Goal: Task Accomplishment & Management: Use online tool/utility

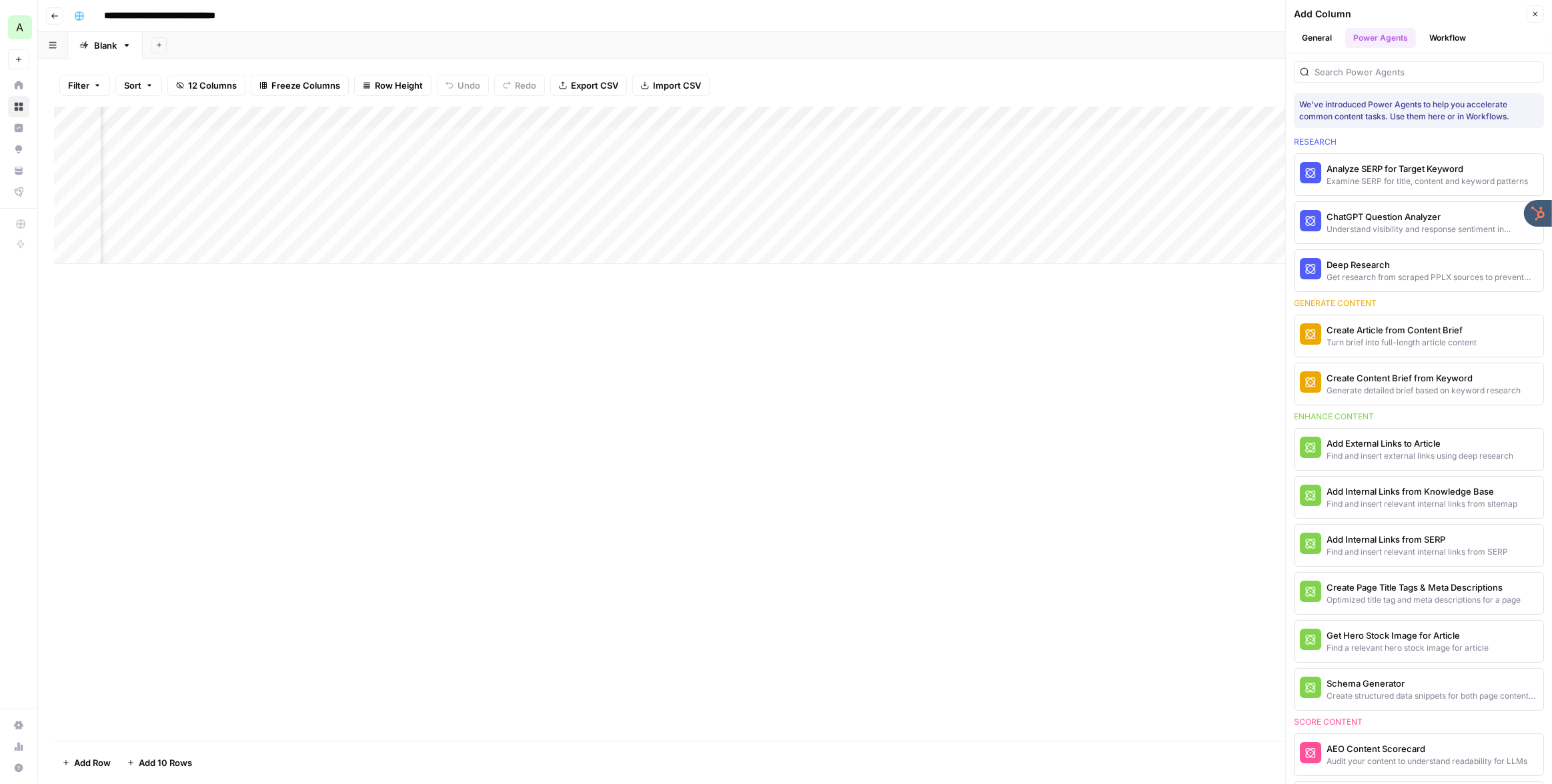
scroll to position [454, 0]
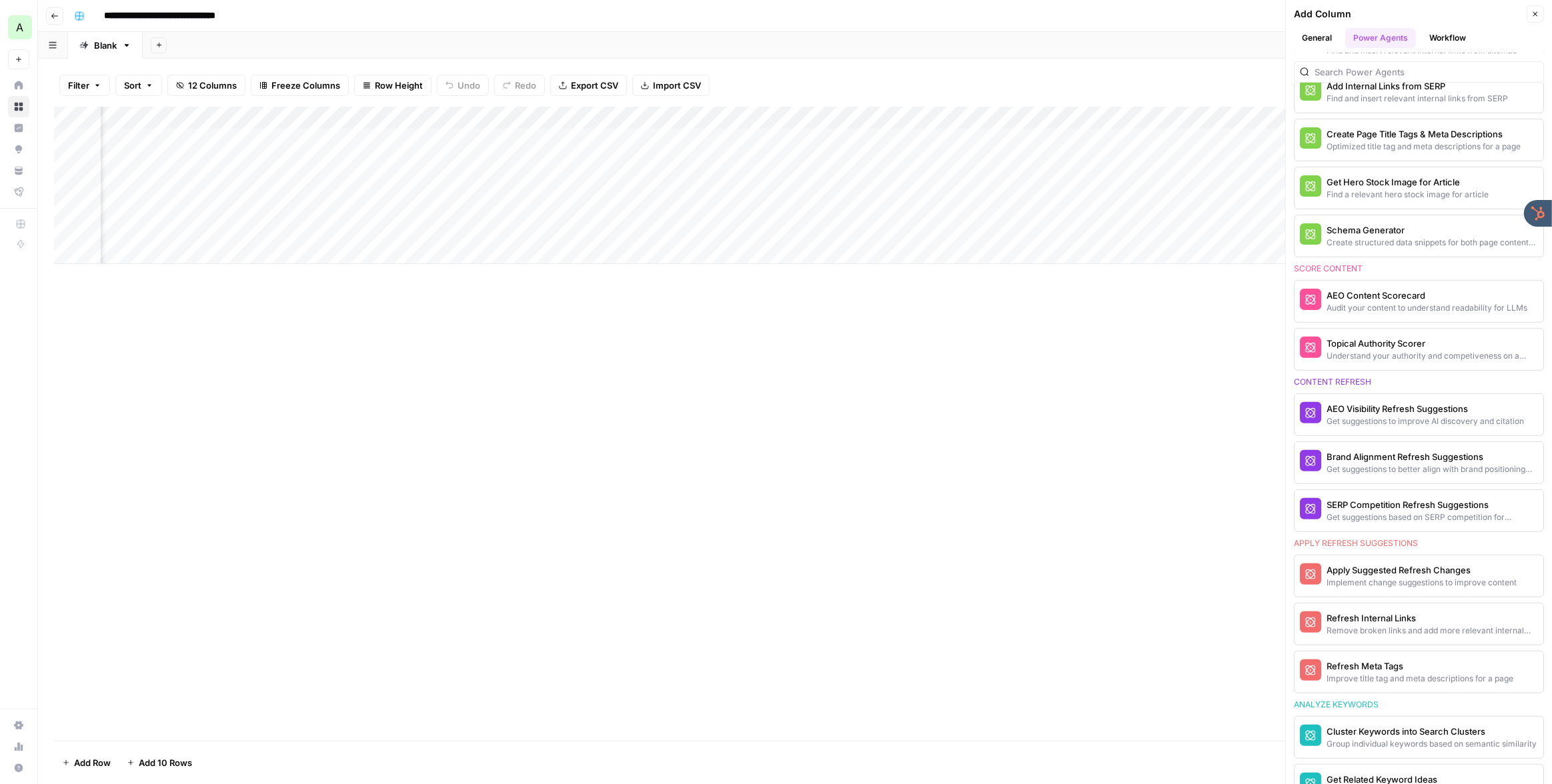
drag, startPoint x: 1538, startPoint y: 13, endPoint x: 950, endPoint y: 19, distance: 588.0
click at [1538, 13] on icon "button" at bounding box center [1535, 14] width 8 height 8
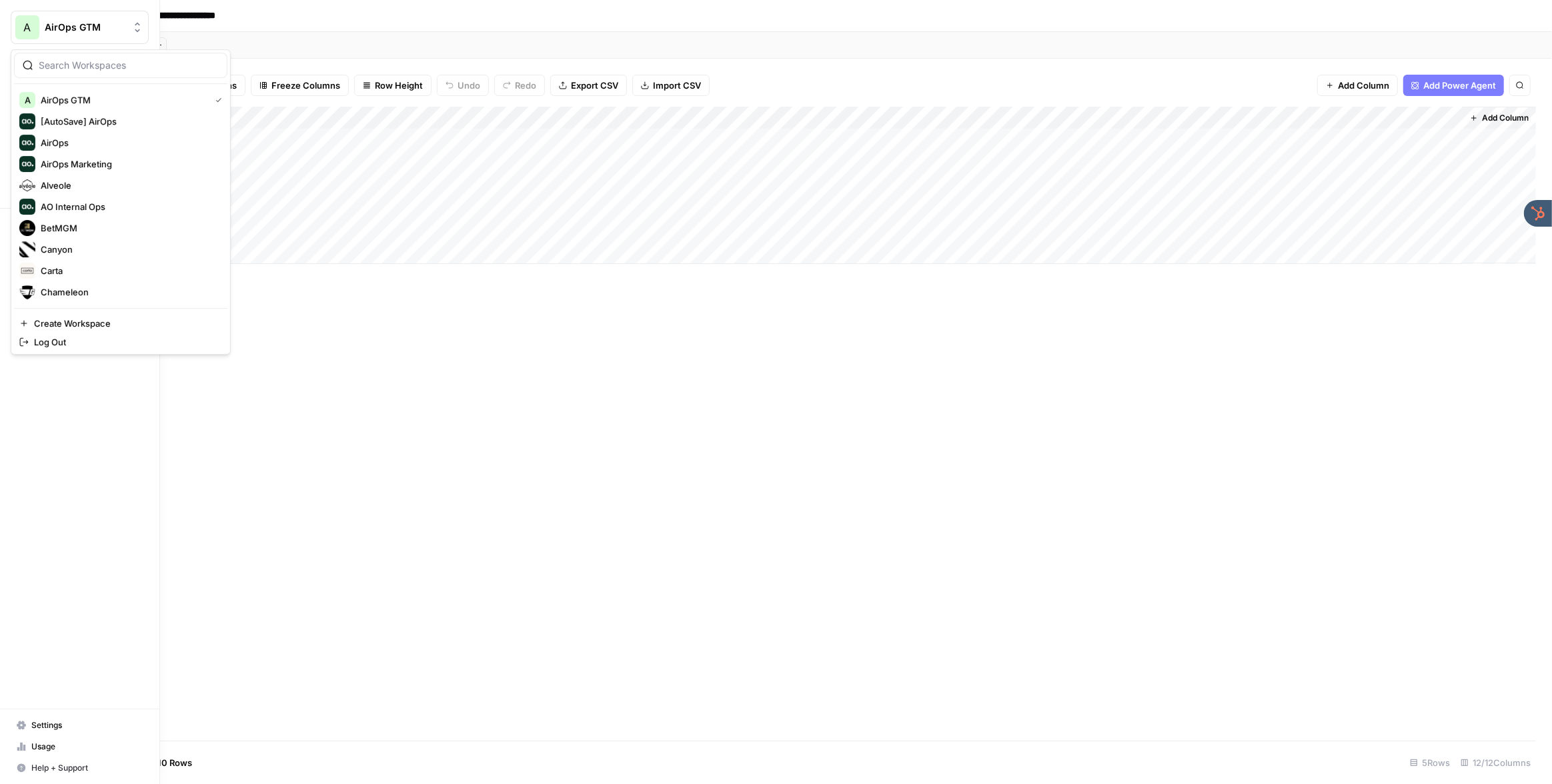
click at [24, 25] on span "A" at bounding box center [28, 27] width 7 height 16
click at [80, 171] on span "Carta" at bounding box center [129, 172] width 176 height 13
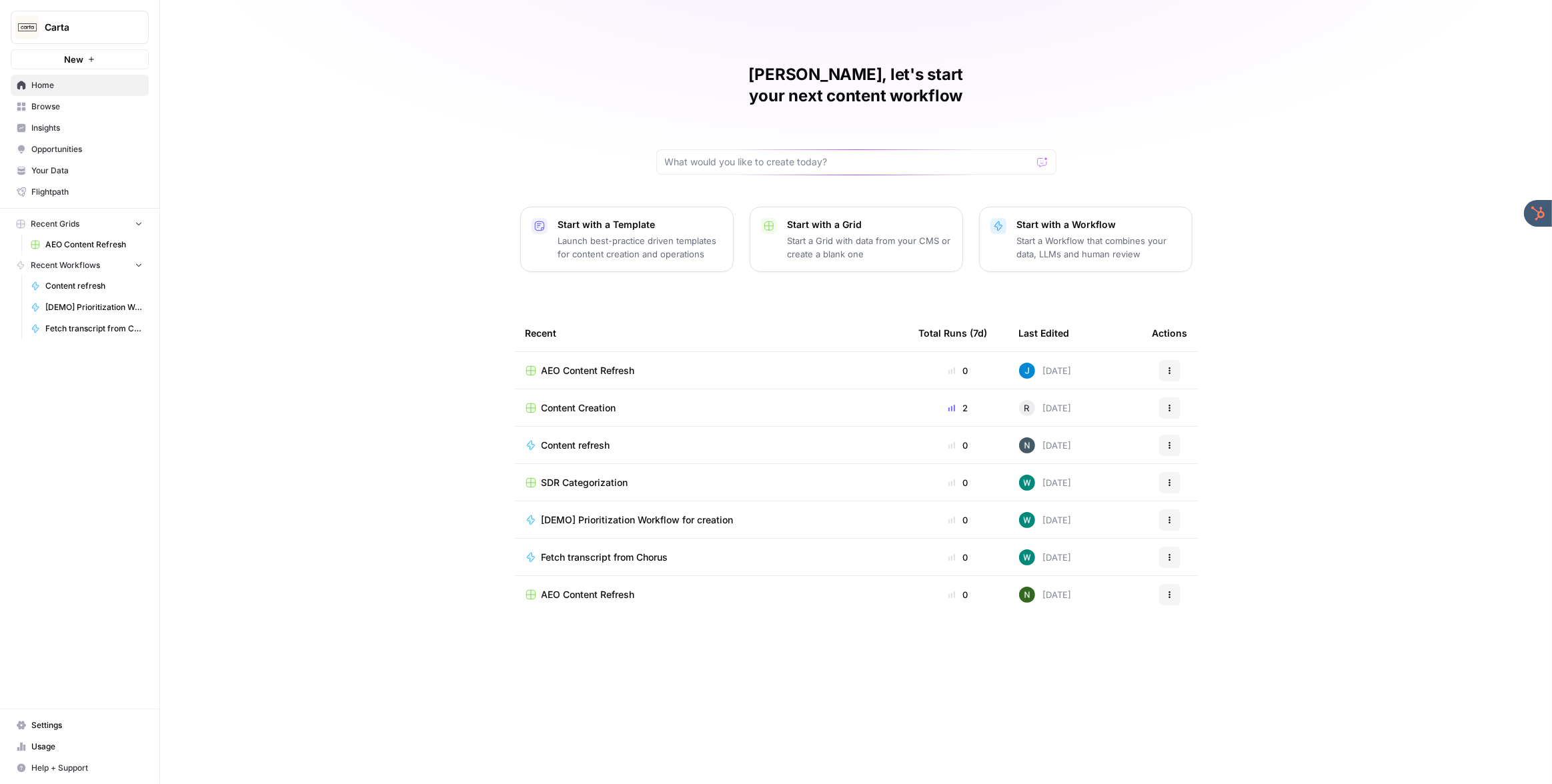
click at [80, 125] on span "Insights" at bounding box center [87, 128] width 111 height 12
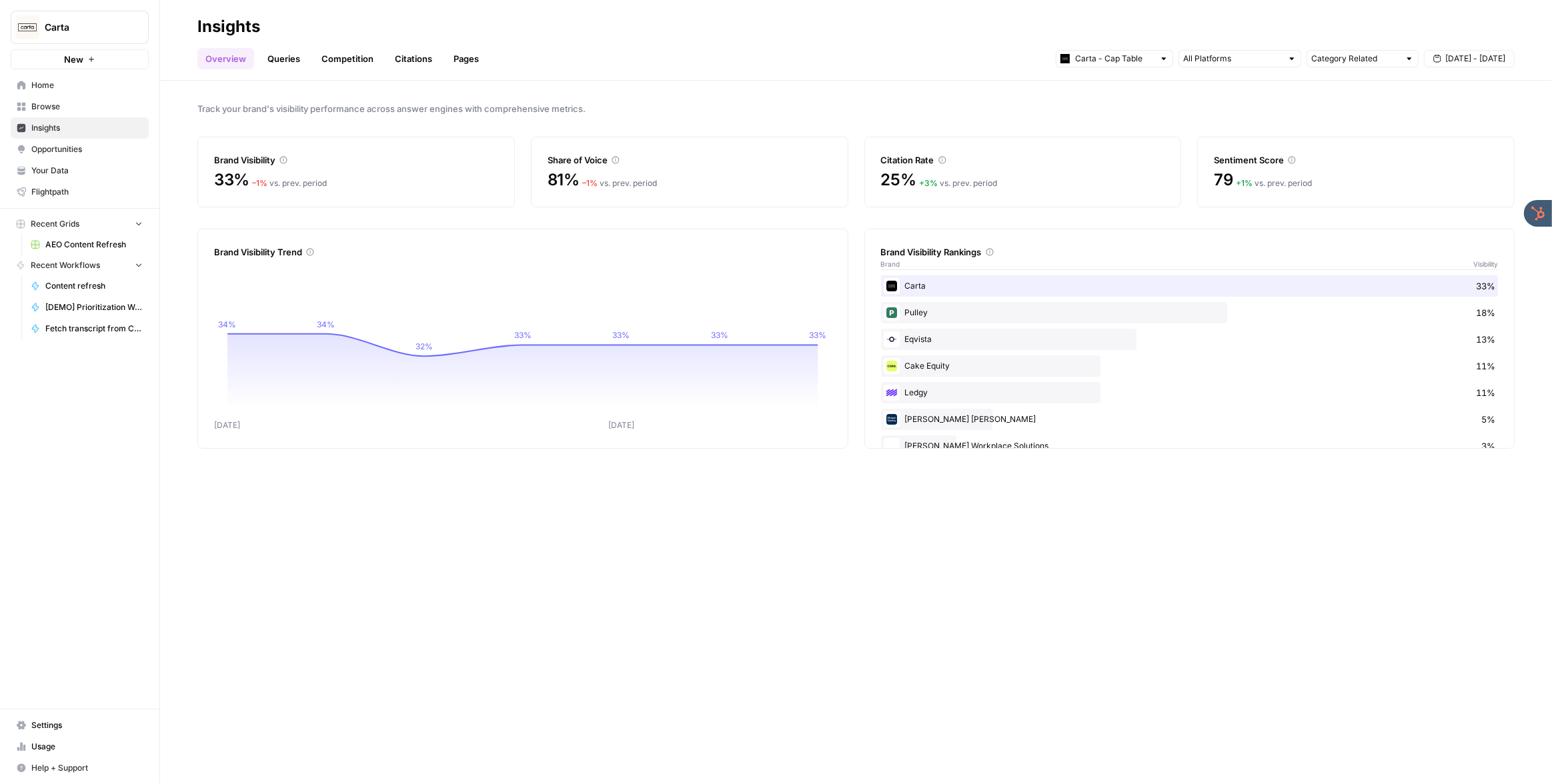
click at [288, 61] on link "Queries" at bounding box center [284, 58] width 48 height 21
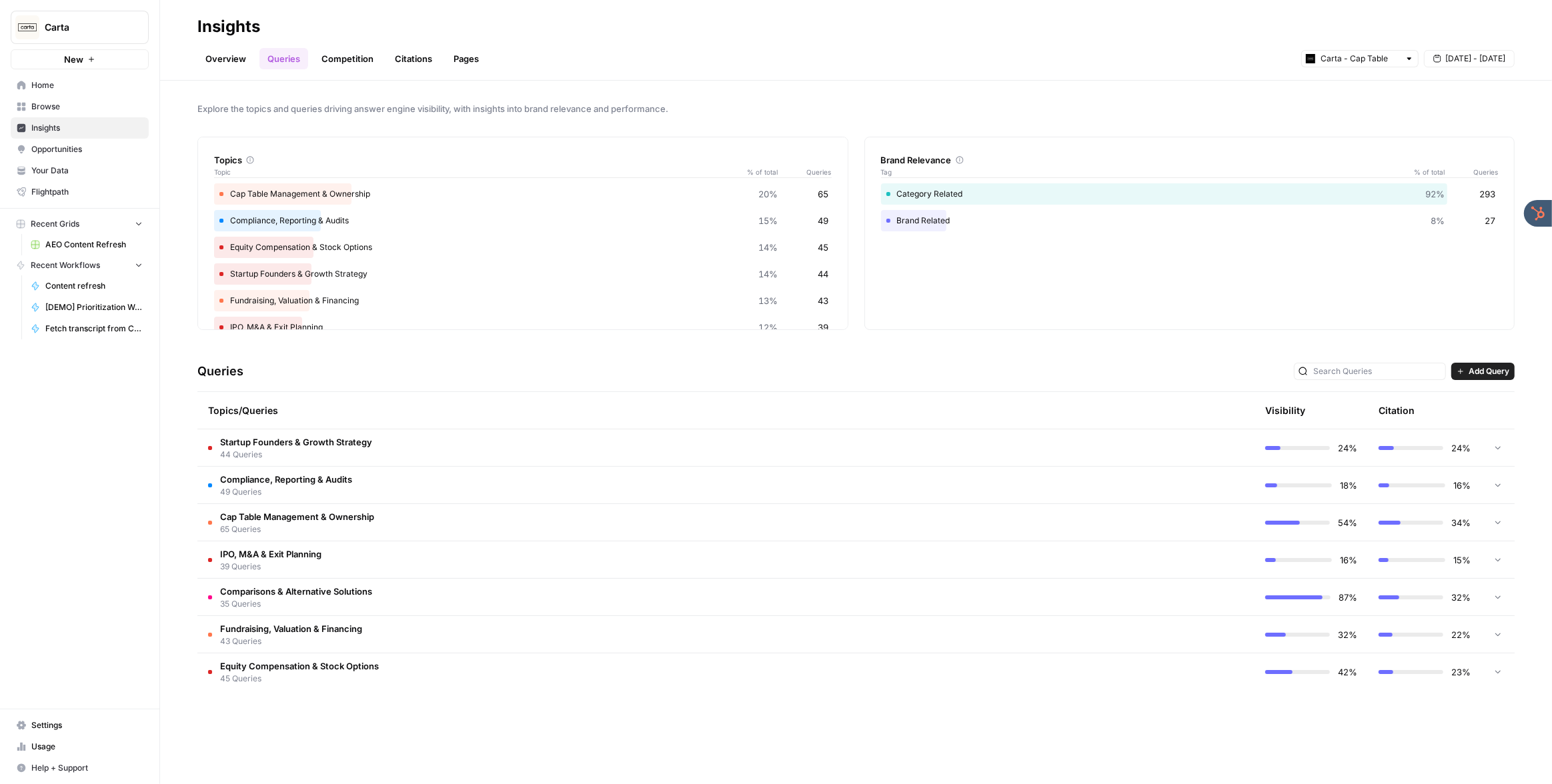
click at [431, 444] on td "Startup Founders & Growth Strategy 44 Queries" at bounding box center [669, 448] width 944 height 37
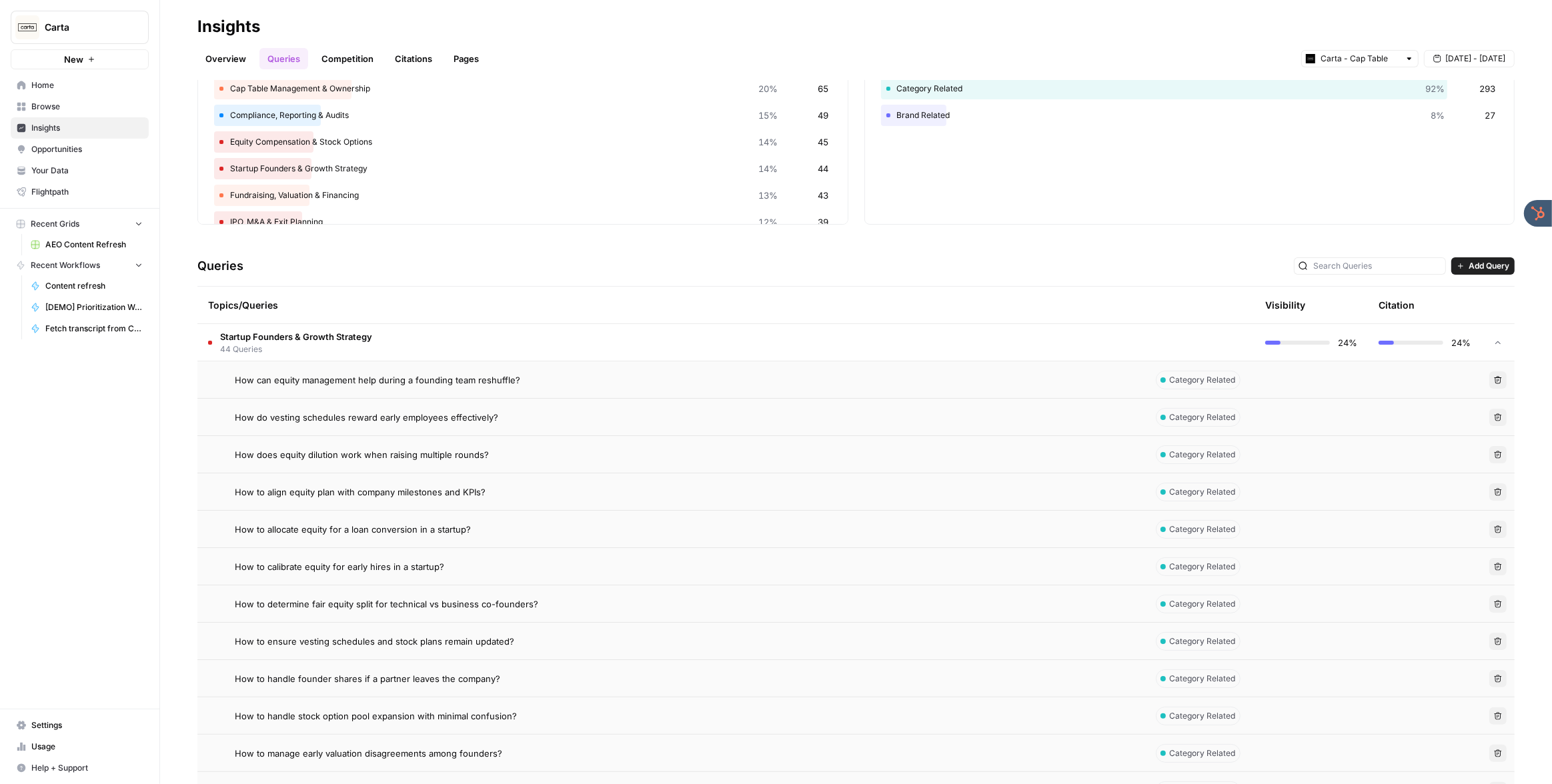
scroll to position [122, 0]
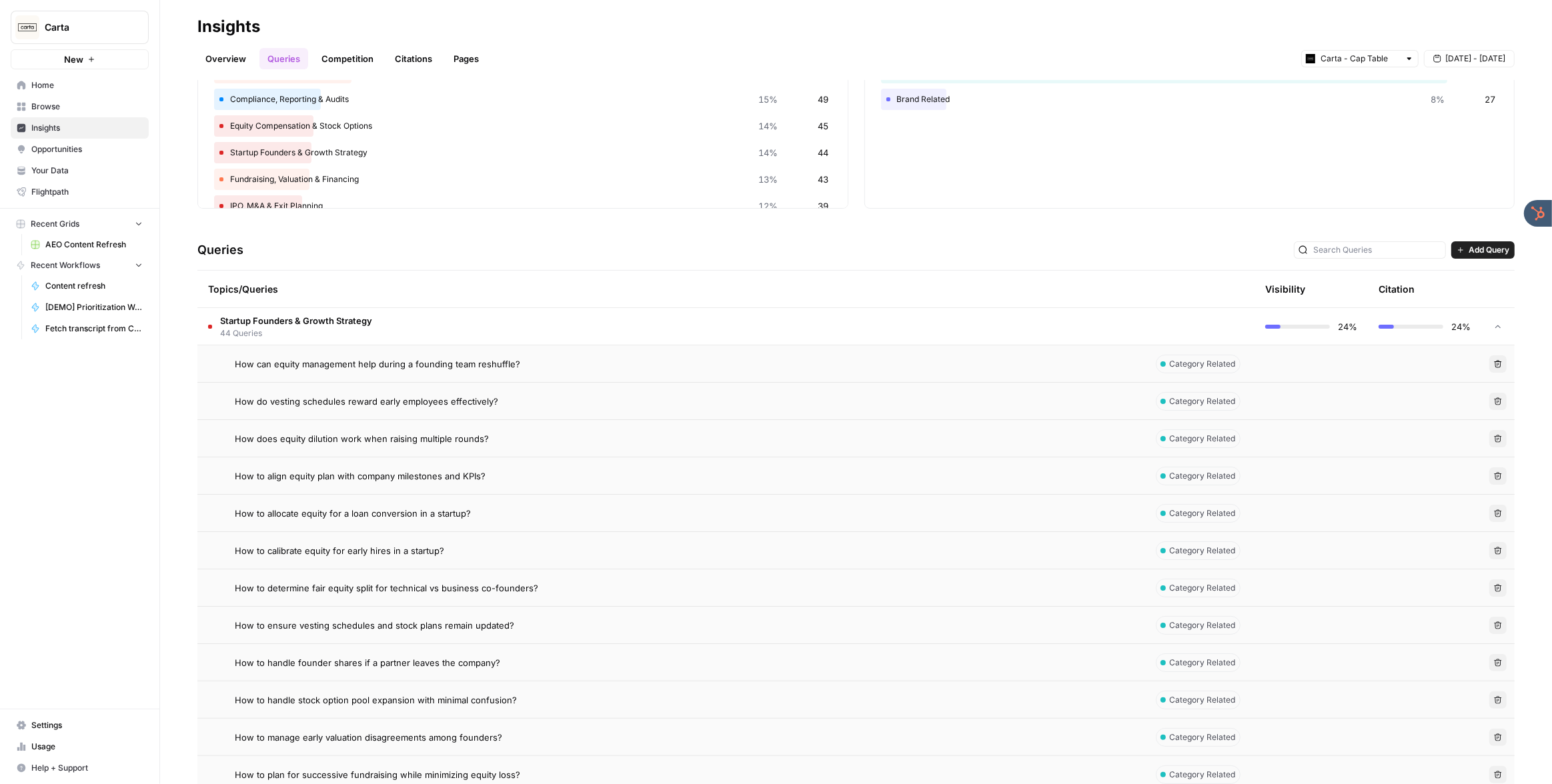
click at [535, 324] on td "Startup Founders & Growth Strategy 44 Queries" at bounding box center [669, 327] width 944 height 37
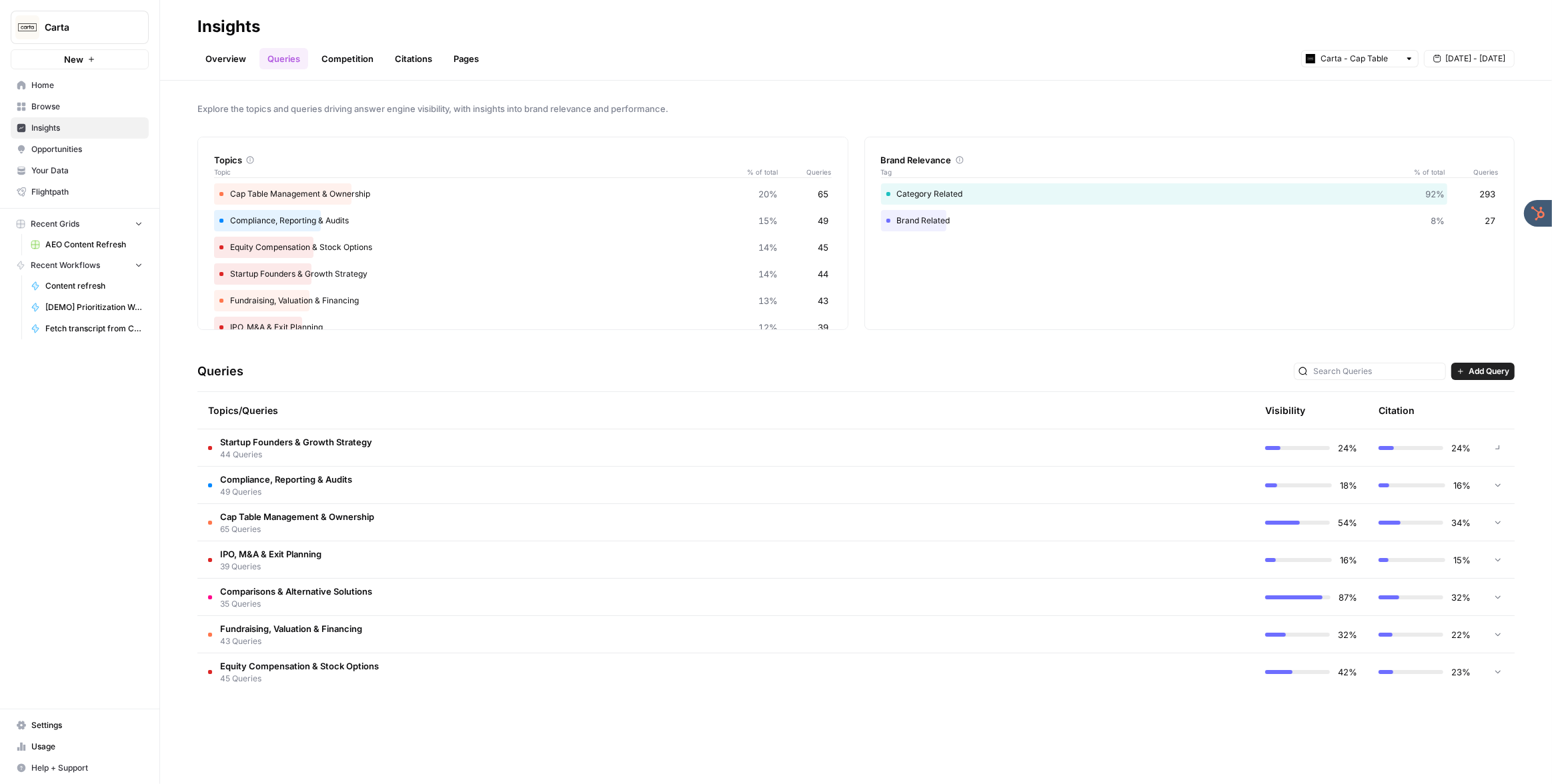
scroll to position [0, 0]
click at [486, 443] on td "Startup Founders & Growth Strategy 44 Queries" at bounding box center [669, 448] width 944 height 37
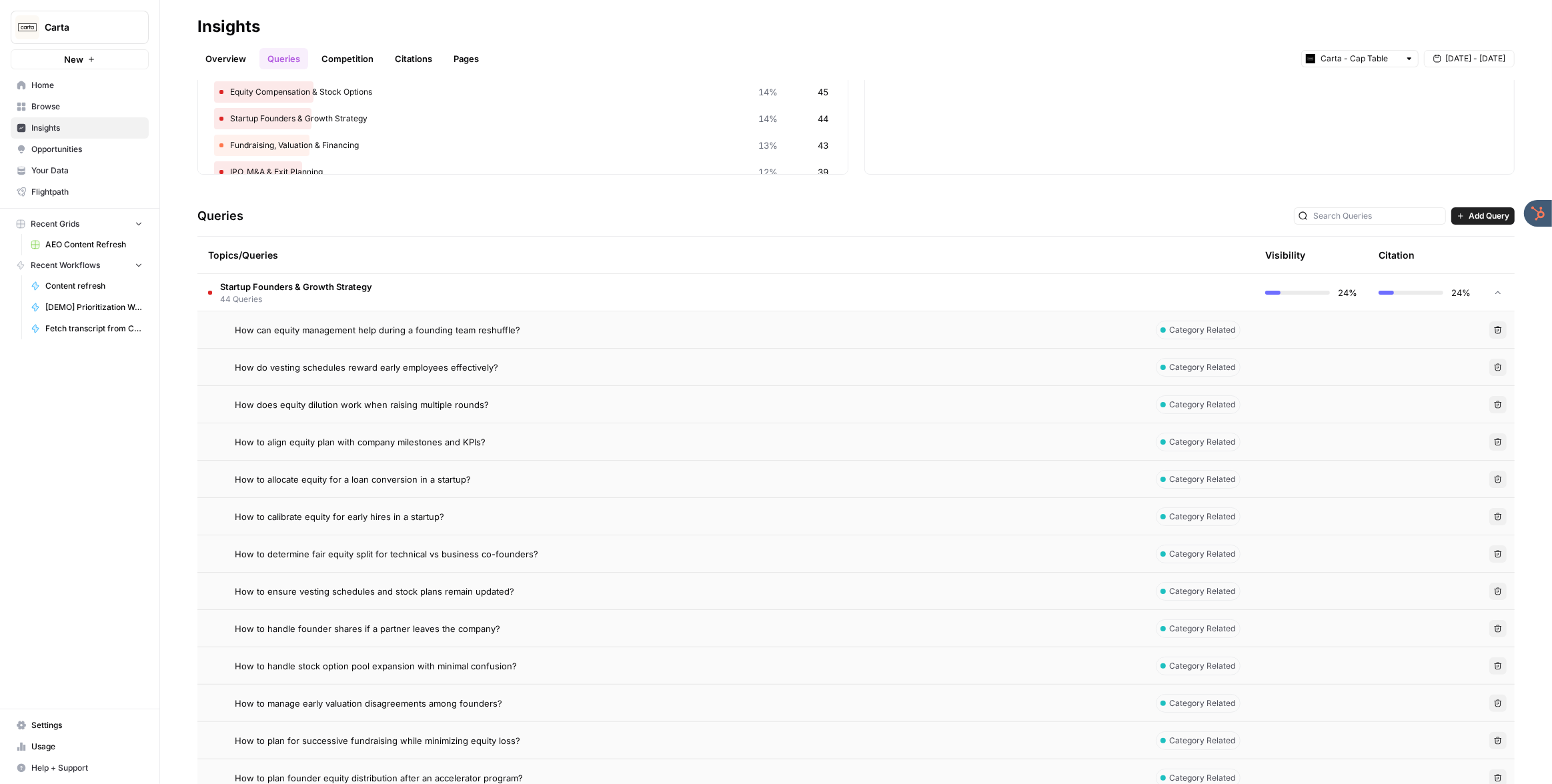
scroll to position [155, 0]
click at [541, 325] on div "How can equity management help during a founding team reshuffle?" at bounding box center [682, 330] width 896 height 13
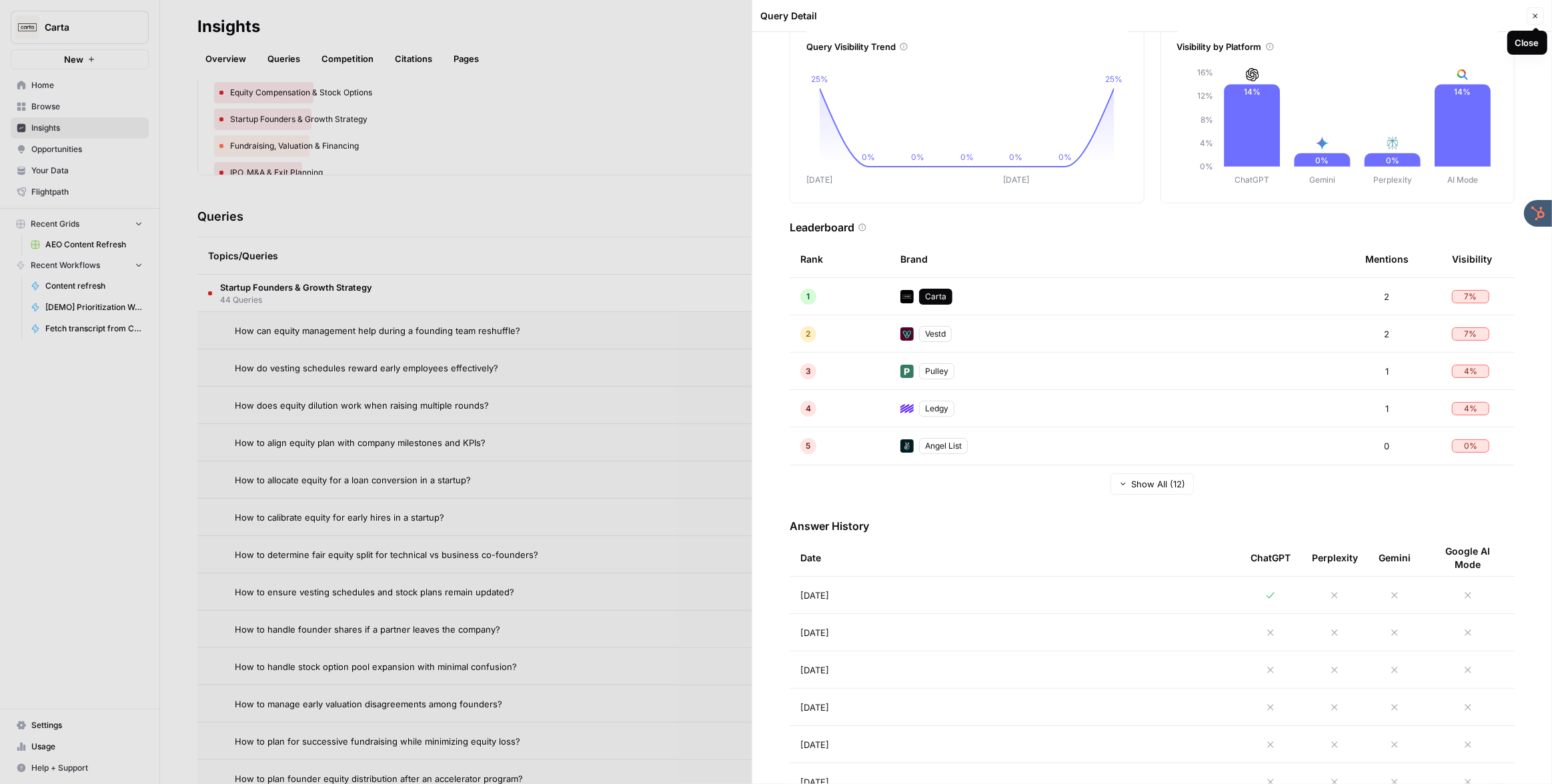
scroll to position [87, 0]
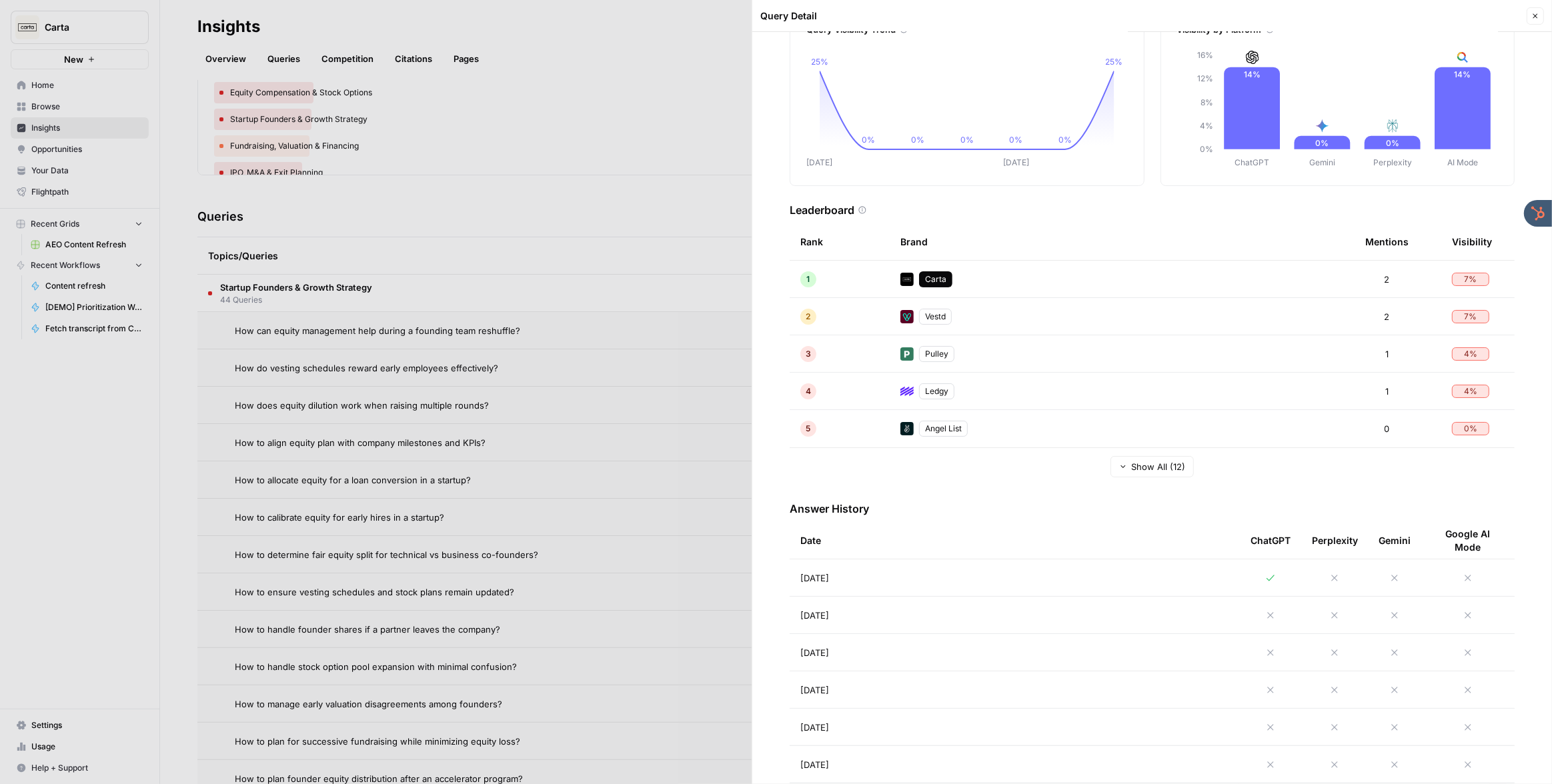
click at [1532, 21] on button "Close" at bounding box center [1535, 16] width 18 height 18
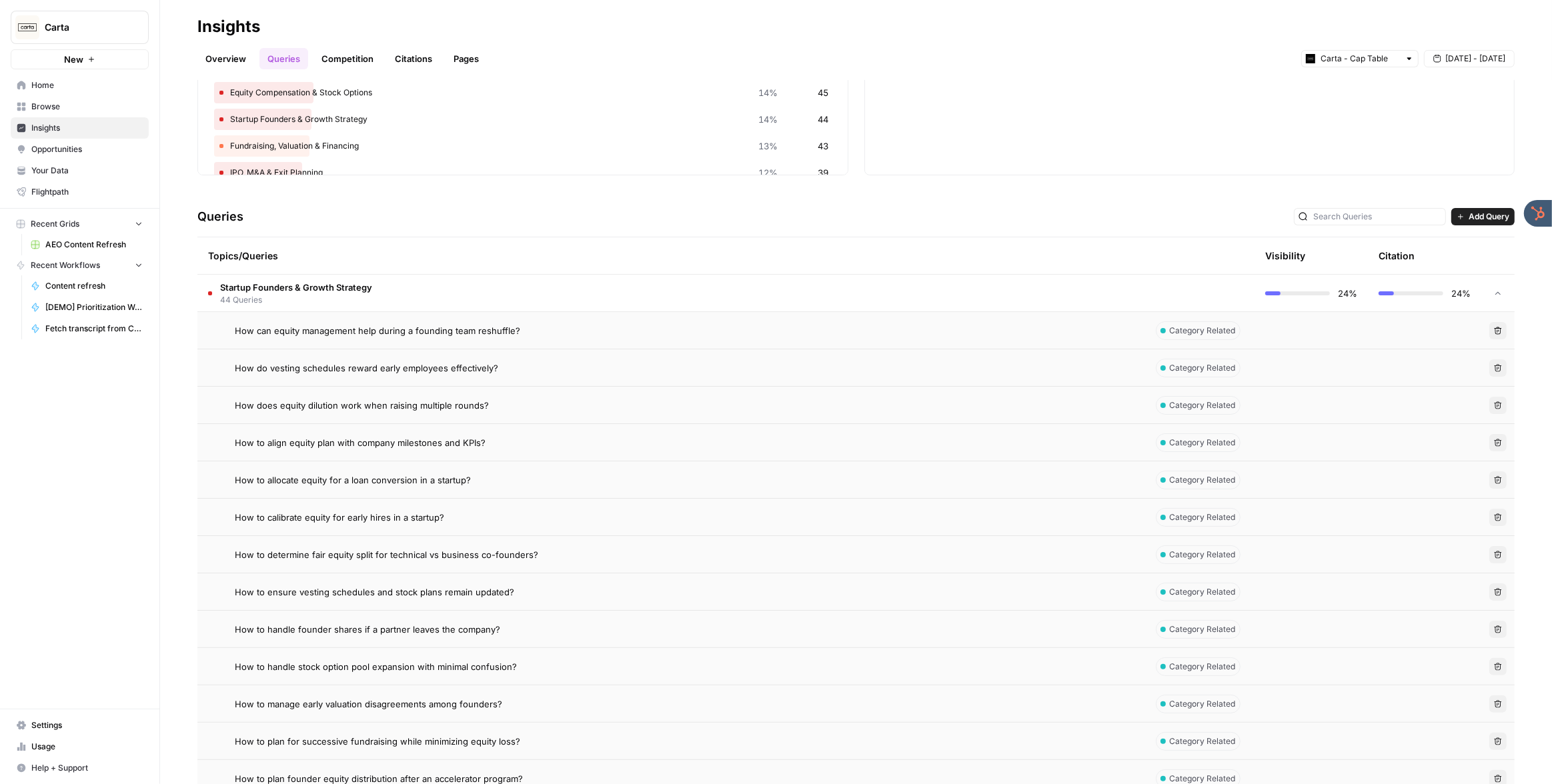
click at [337, 58] on link "Competition" at bounding box center [347, 58] width 68 height 21
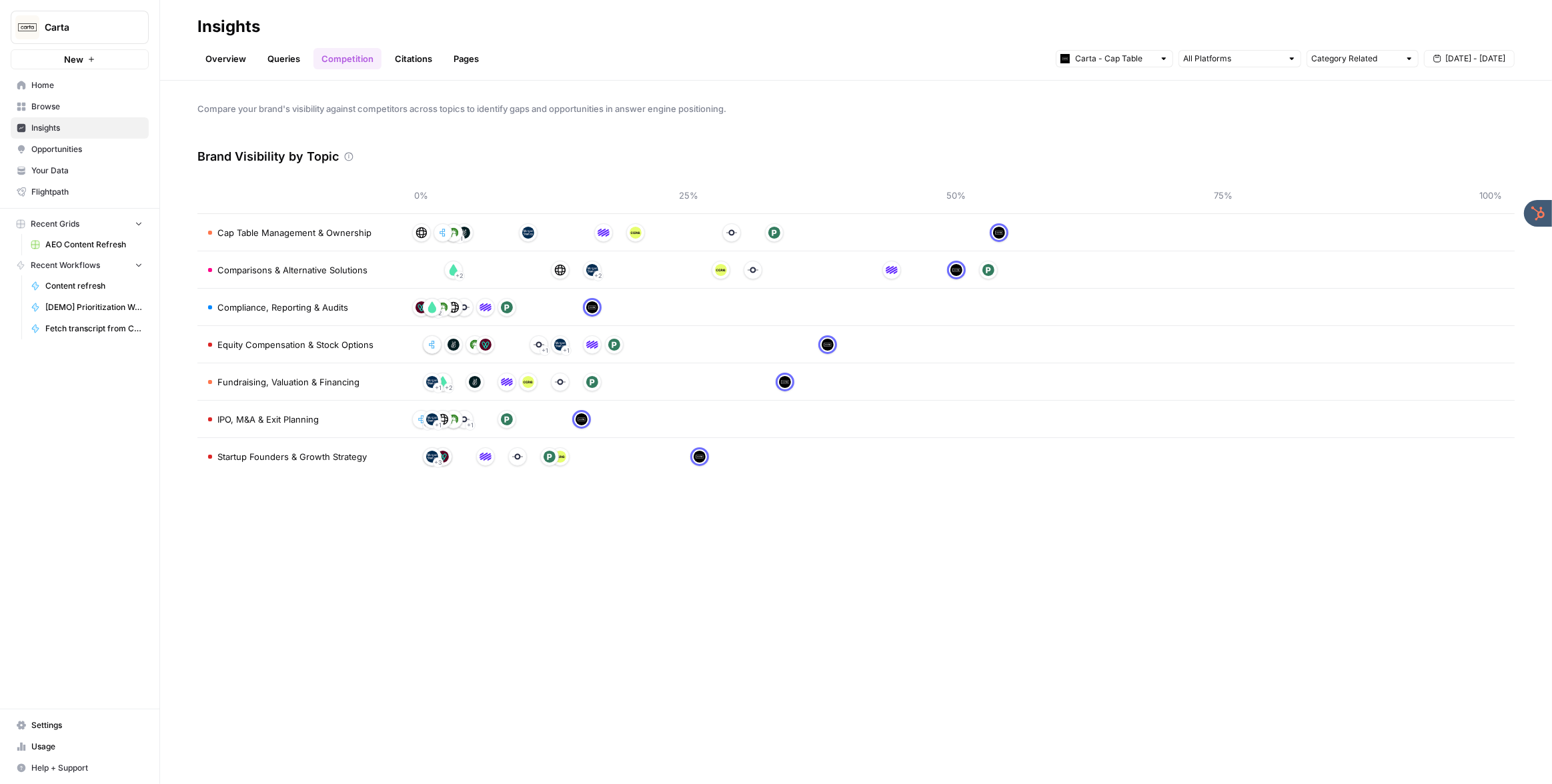
click at [419, 58] on link "Citations" at bounding box center [413, 58] width 53 height 21
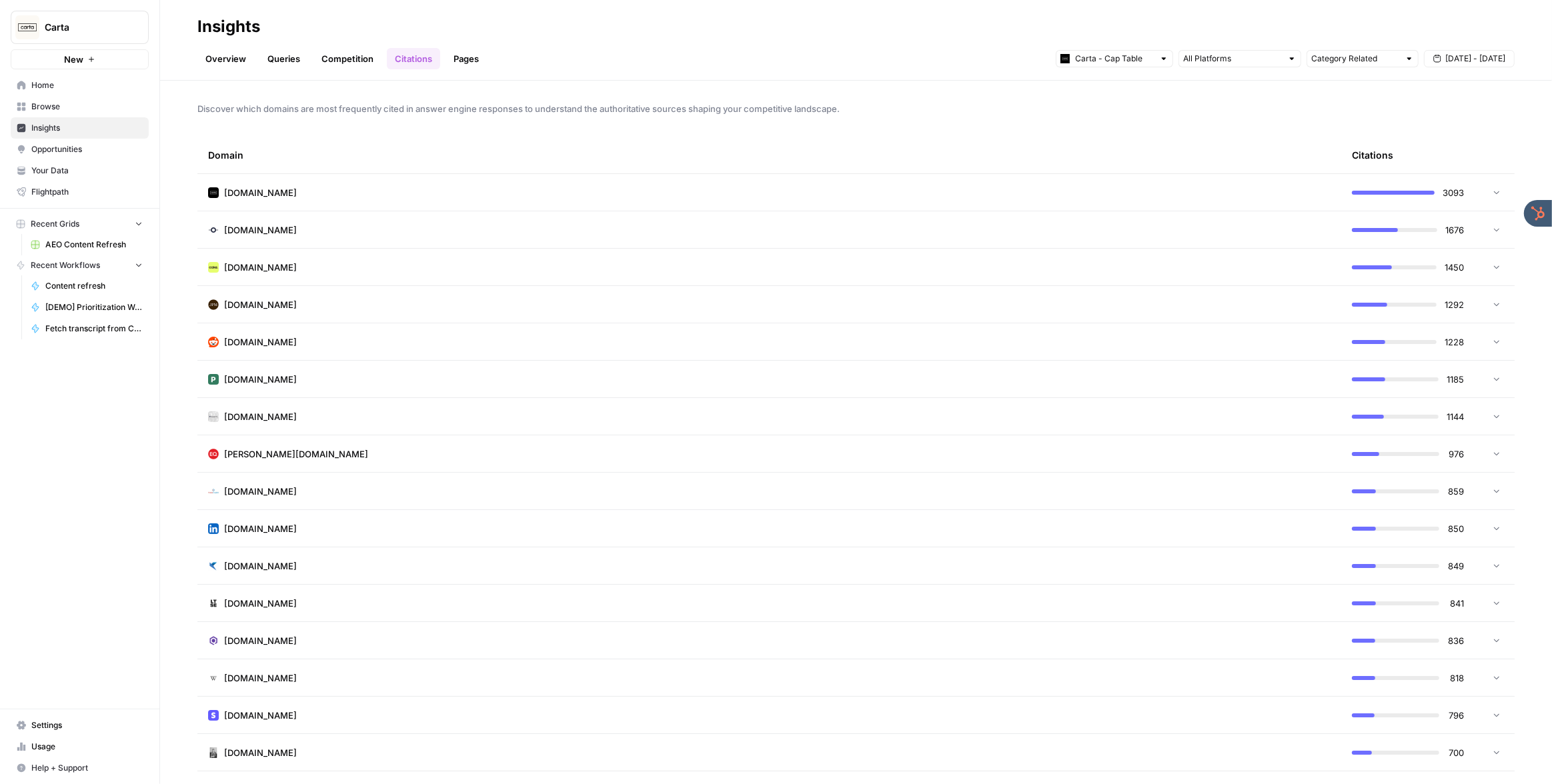
click at [105, 146] on span "Opportunities" at bounding box center [87, 149] width 111 height 12
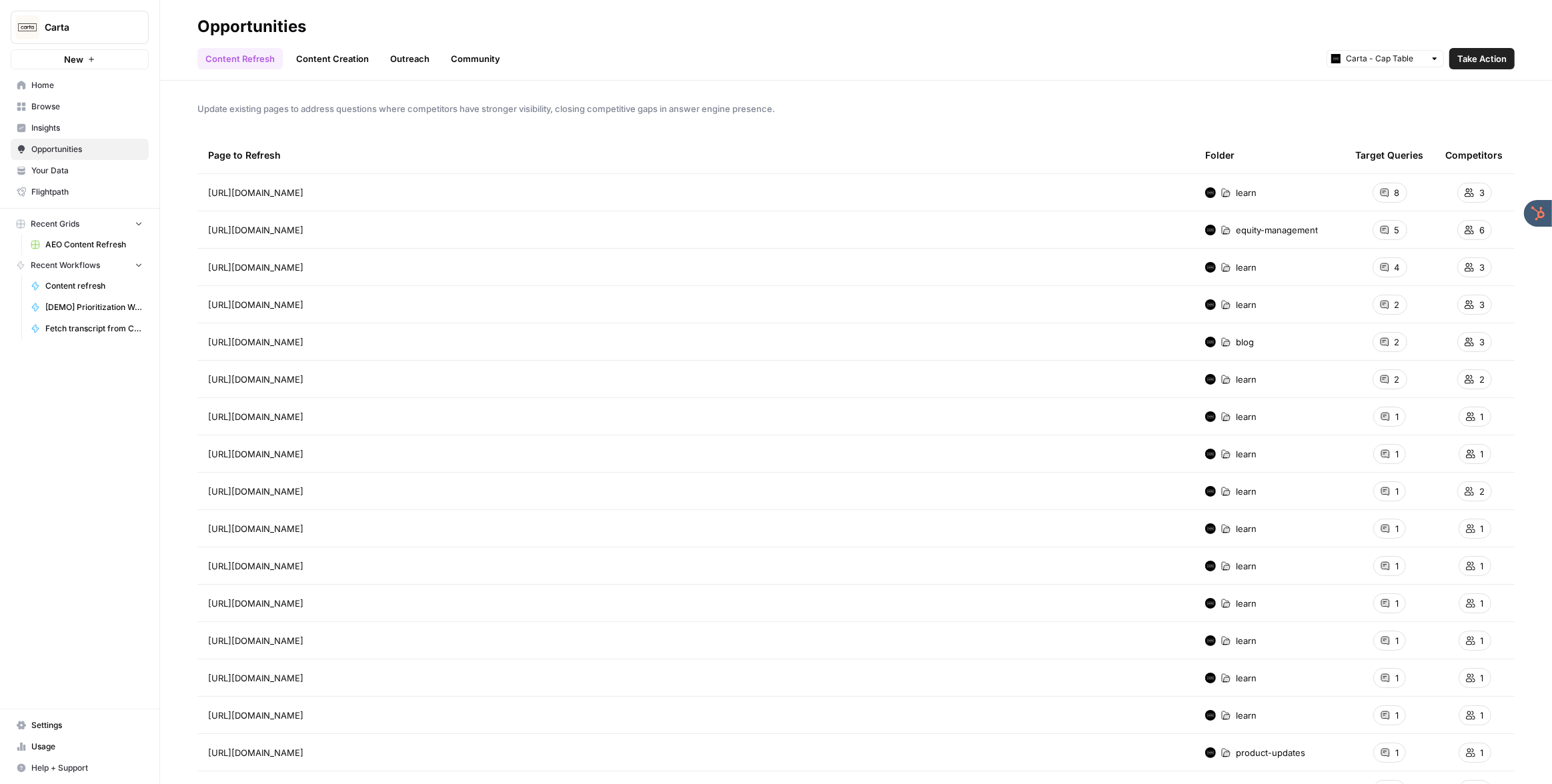
click at [330, 54] on link "Content Creation" at bounding box center [332, 58] width 89 height 21
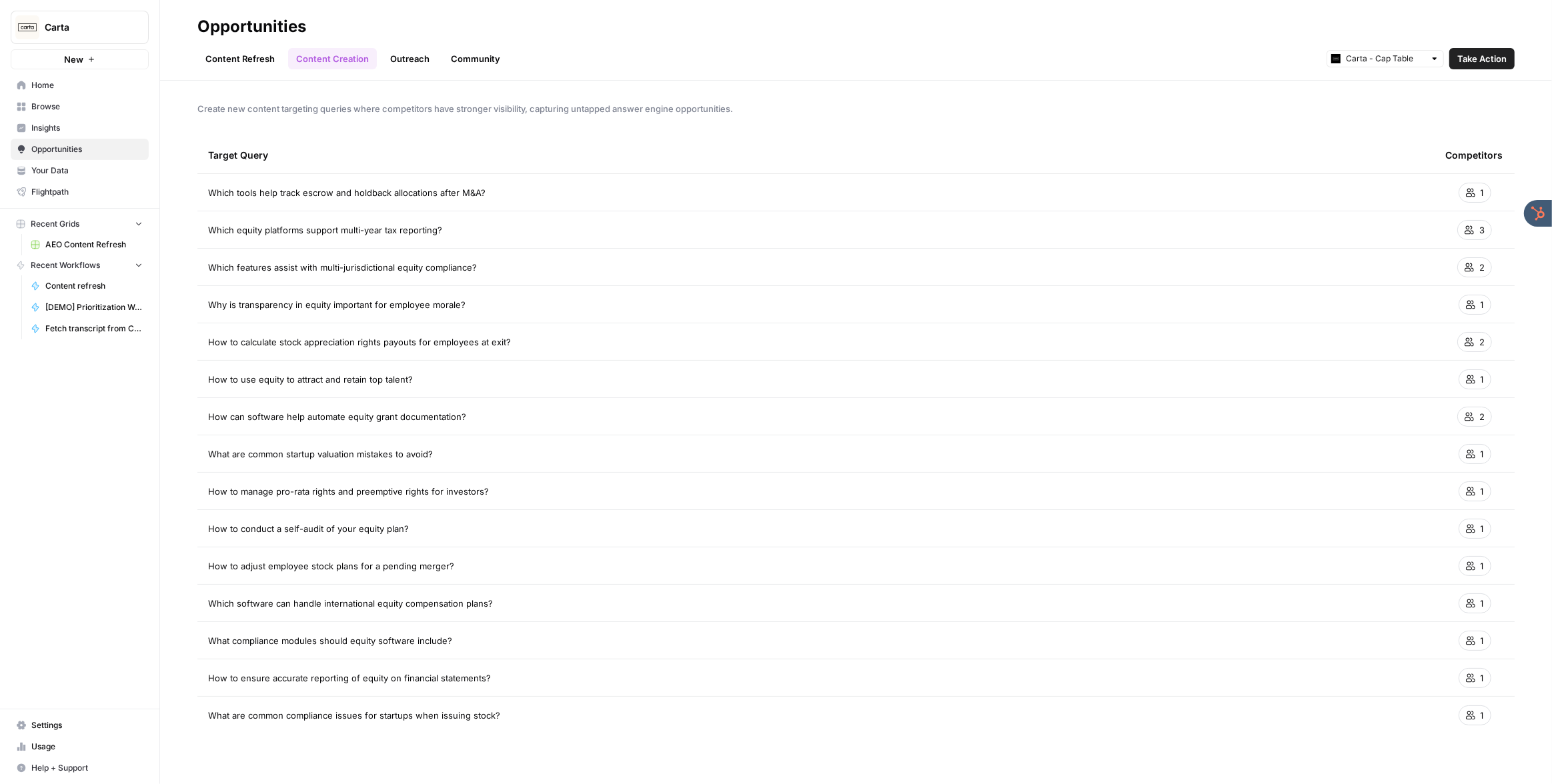
click at [410, 58] on link "Outreach" at bounding box center [410, 58] width 56 height 21
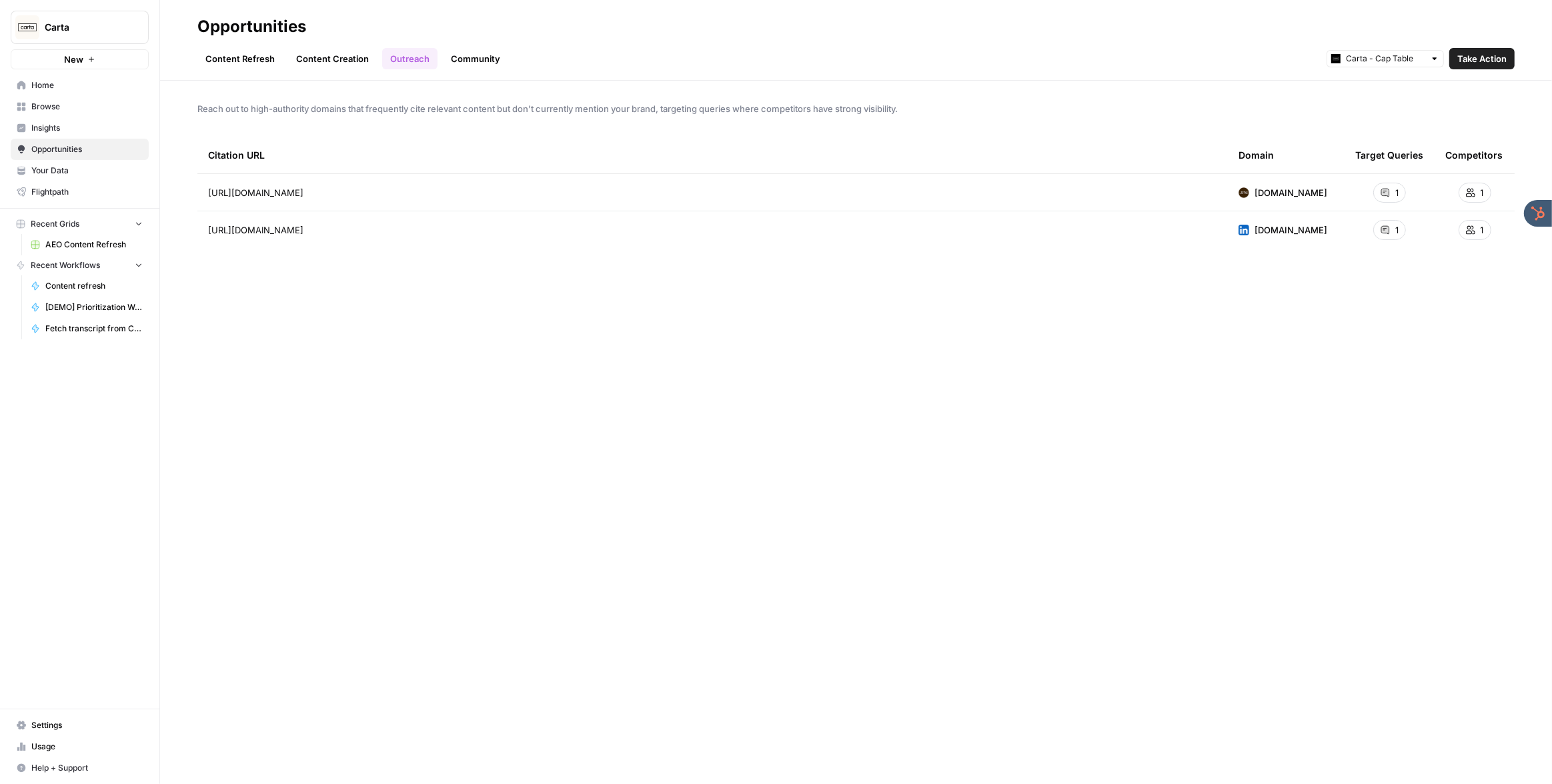
click at [253, 58] on link "Content Refresh" at bounding box center [240, 58] width 85 height 21
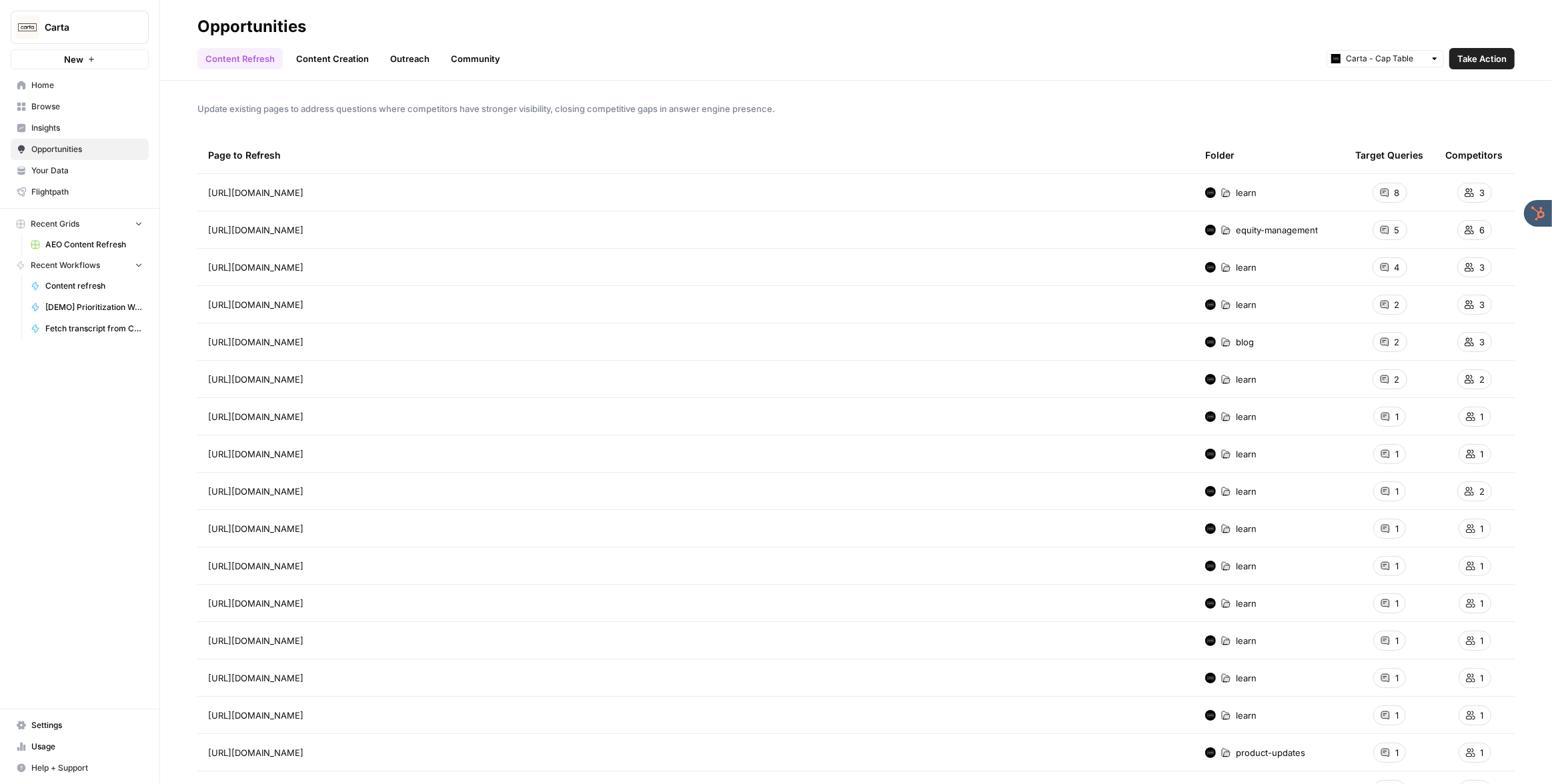
click at [57, 109] on span "Browse" at bounding box center [87, 107] width 111 height 12
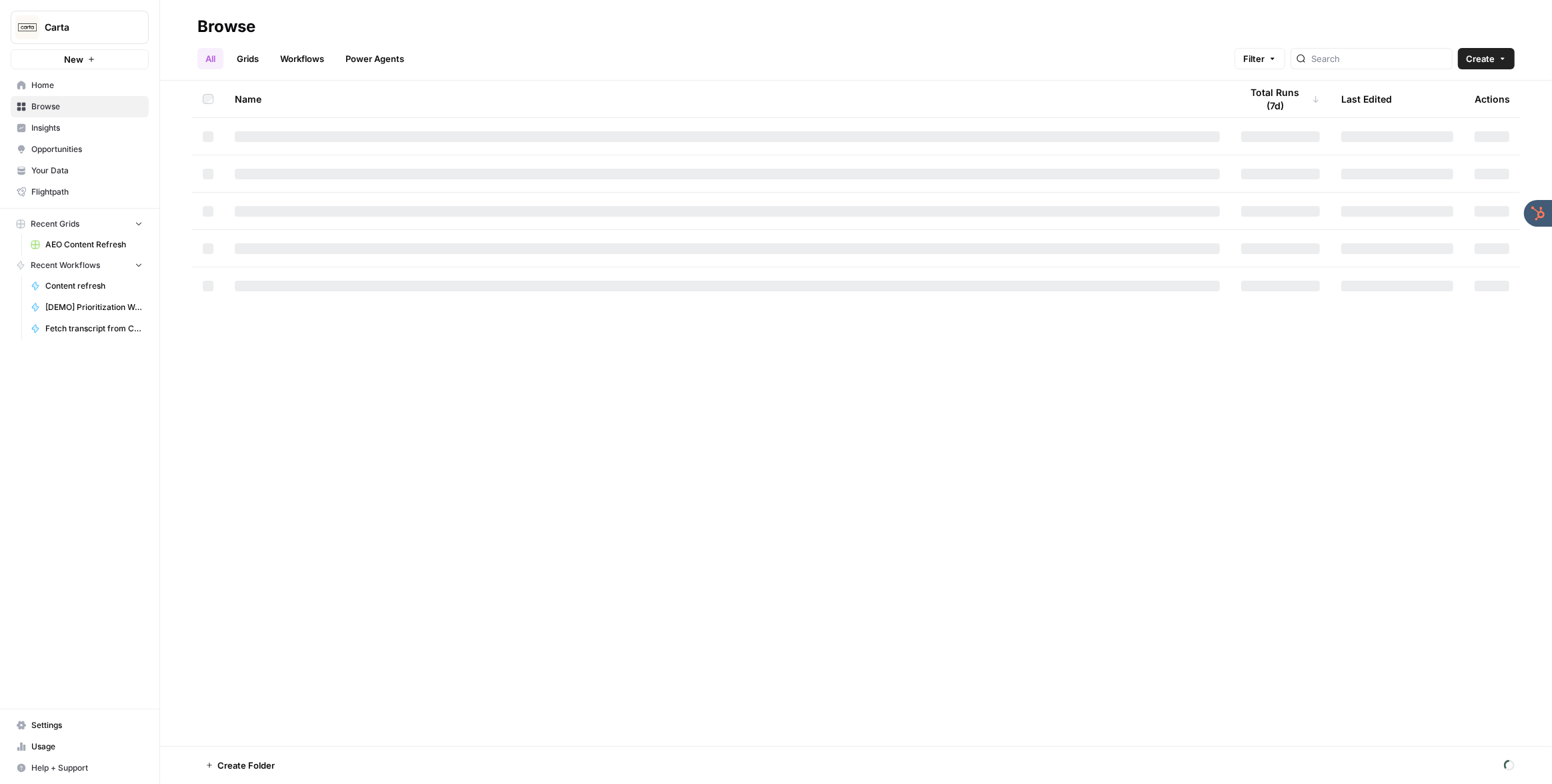
click at [60, 133] on span "Insights" at bounding box center [87, 128] width 111 height 12
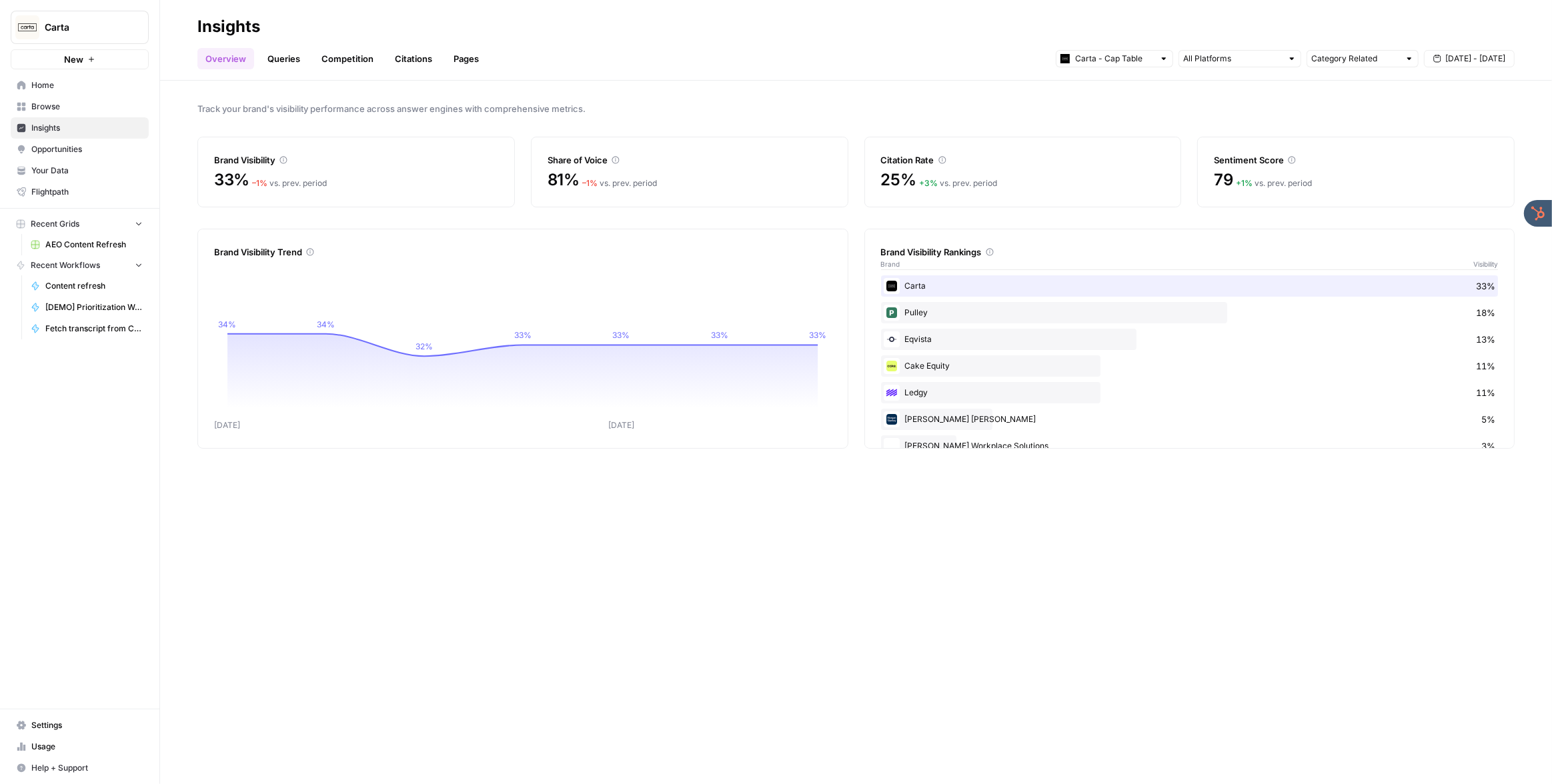
click at [295, 53] on link "Queries" at bounding box center [284, 58] width 48 height 21
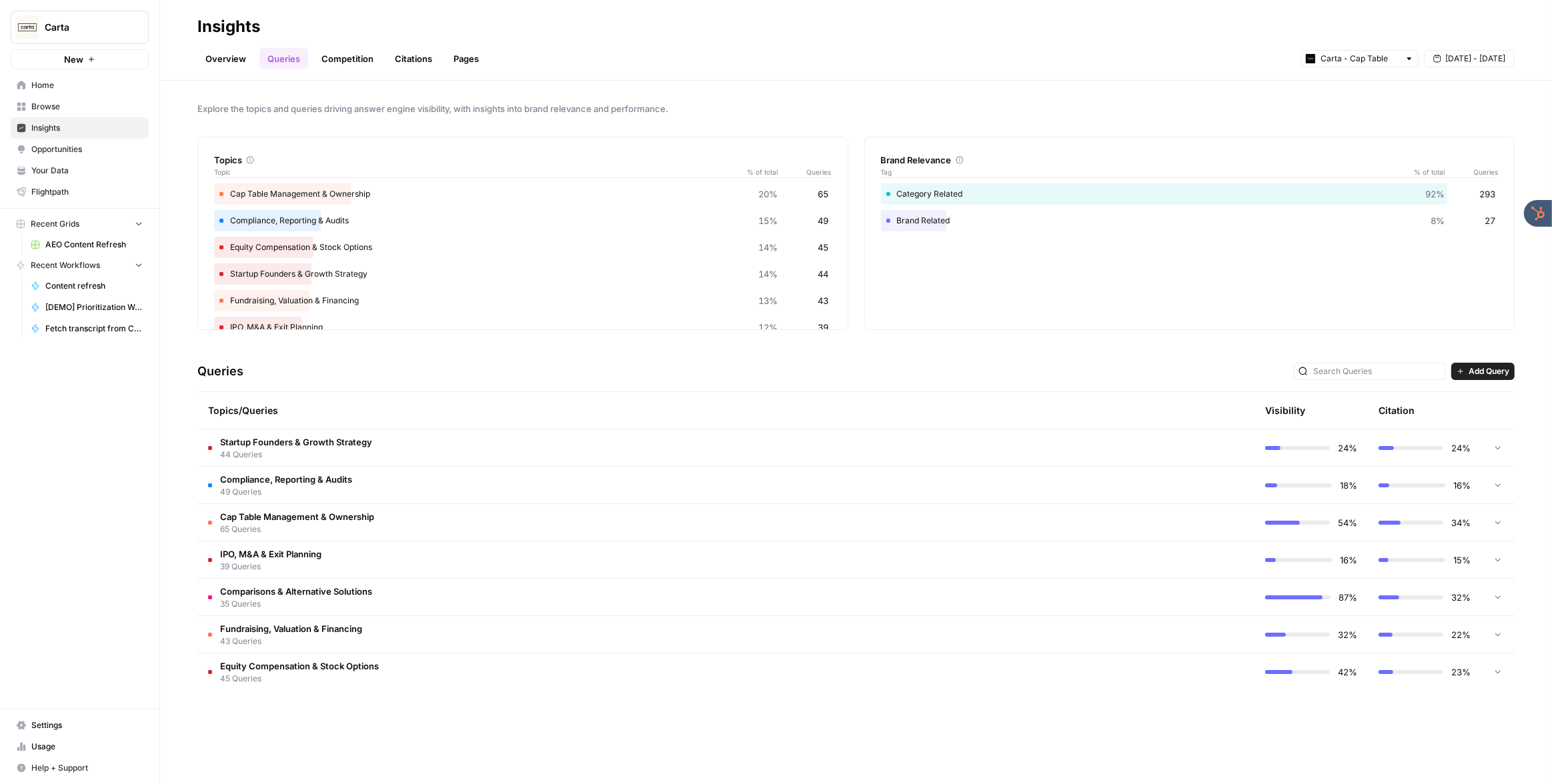
click at [433, 436] on td "Startup Founders & Growth Strategy 44 Queries" at bounding box center [669, 448] width 944 height 37
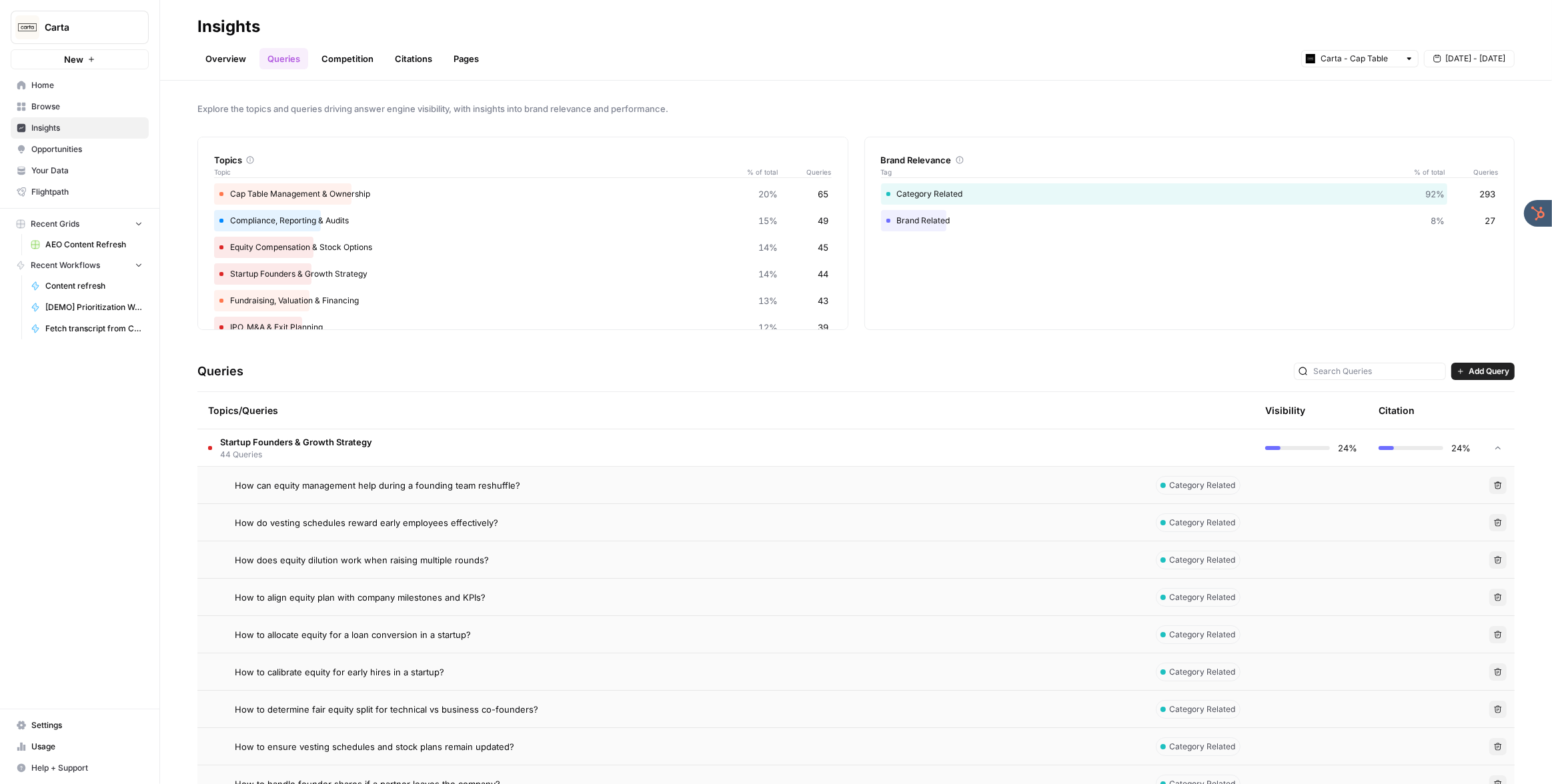
click at [349, 62] on link "Competition" at bounding box center [347, 58] width 68 height 21
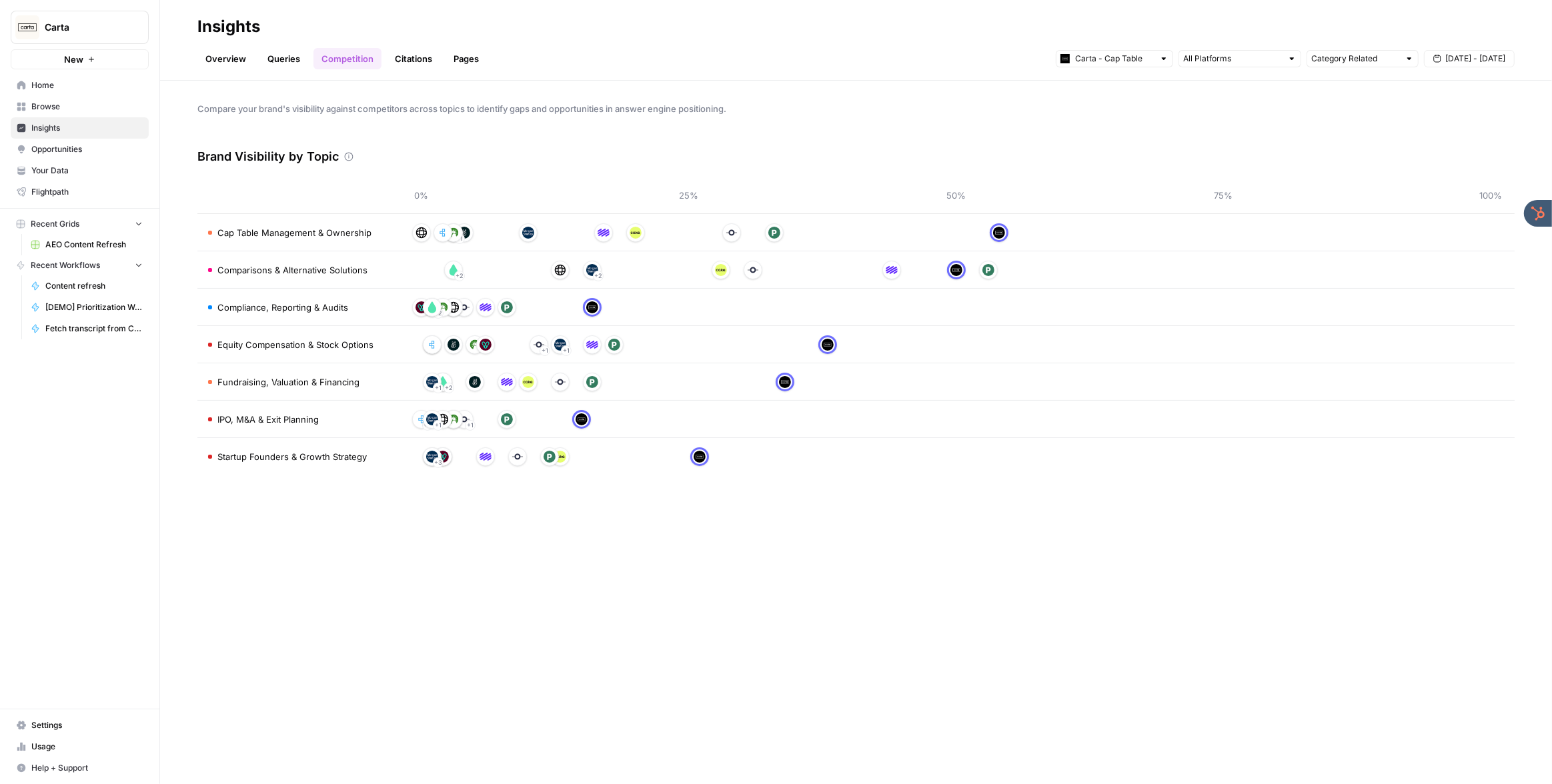
click at [233, 60] on link "Overview" at bounding box center [226, 58] width 57 height 21
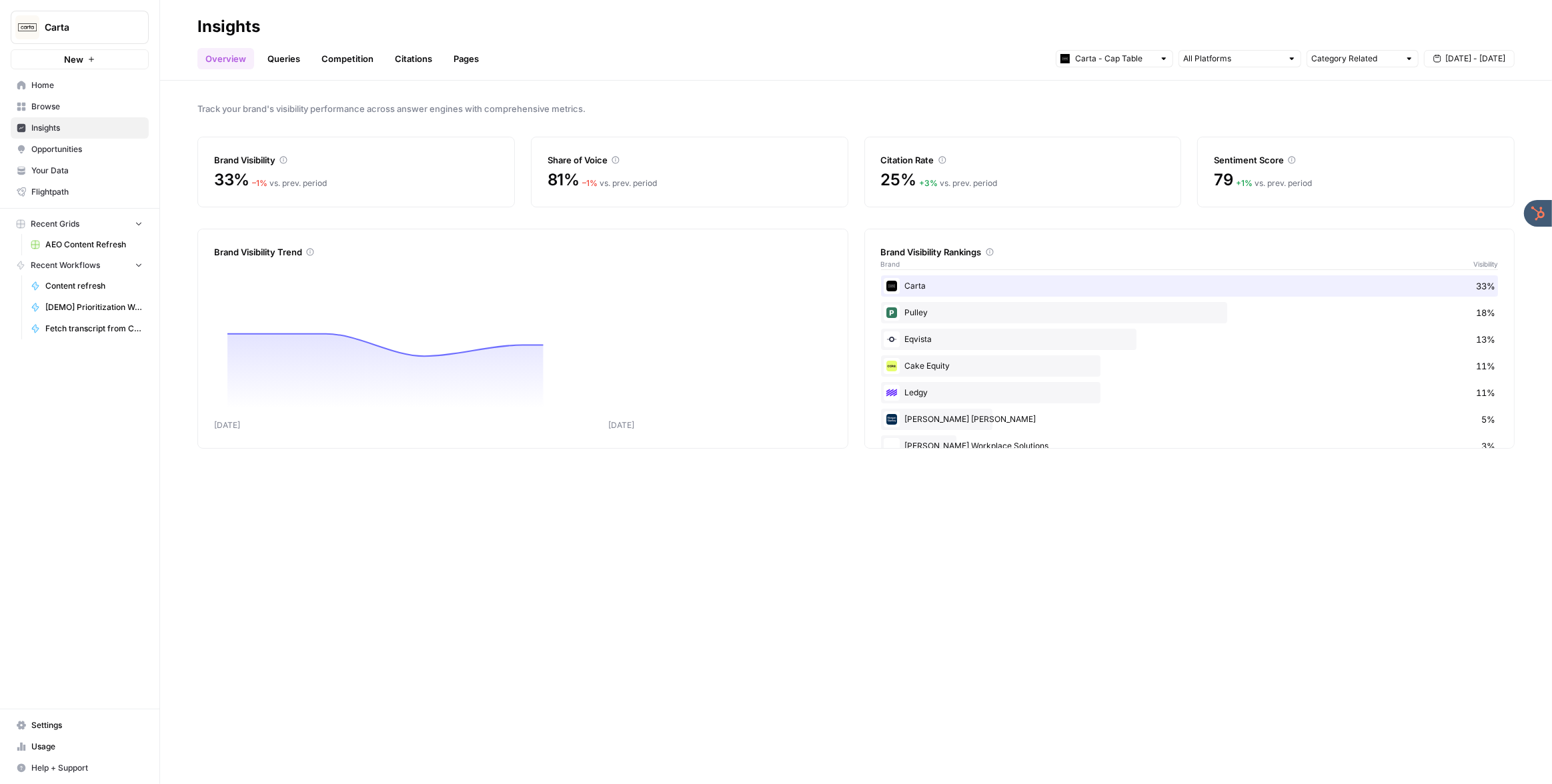
click at [274, 58] on link "Queries" at bounding box center [284, 58] width 48 height 21
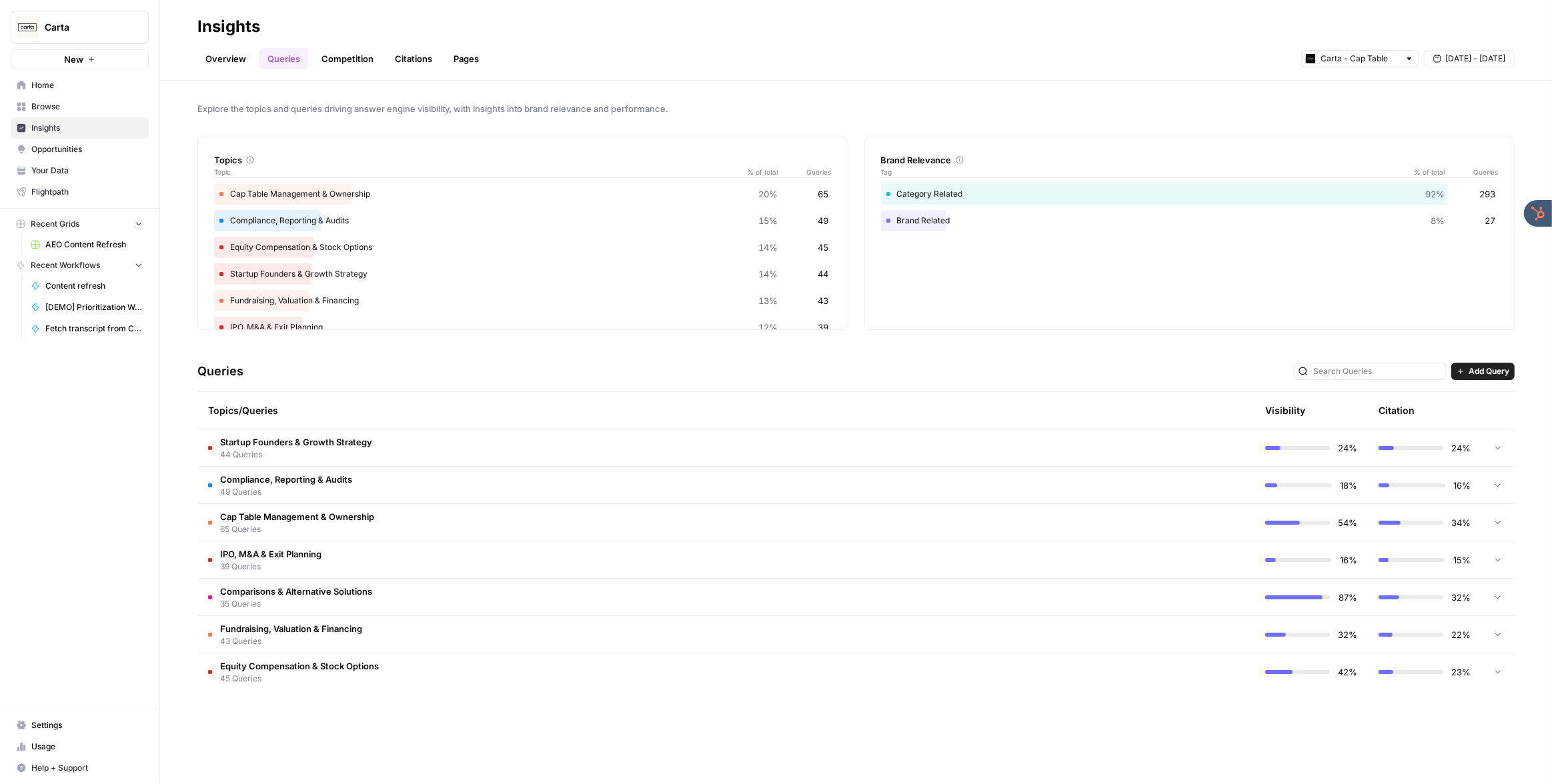
click at [433, 444] on td "Startup Founders & Growth Strategy 44 Queries" at bounding box center [669, 448] width 944 height 37
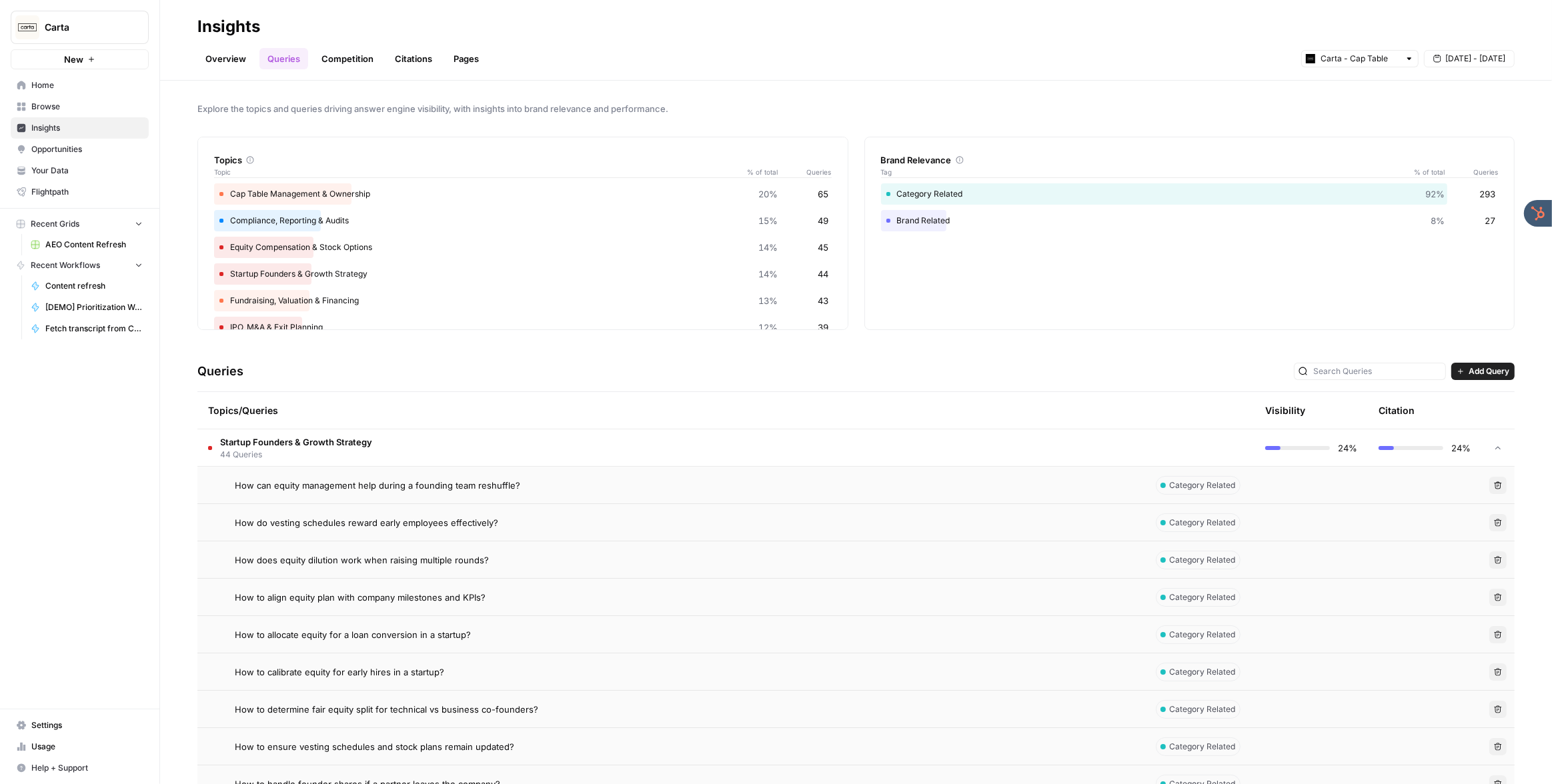
click at [1458, 58] on span "Aug 28 - Sep 3" at bounding box center [1475, 58] width 60 height 12
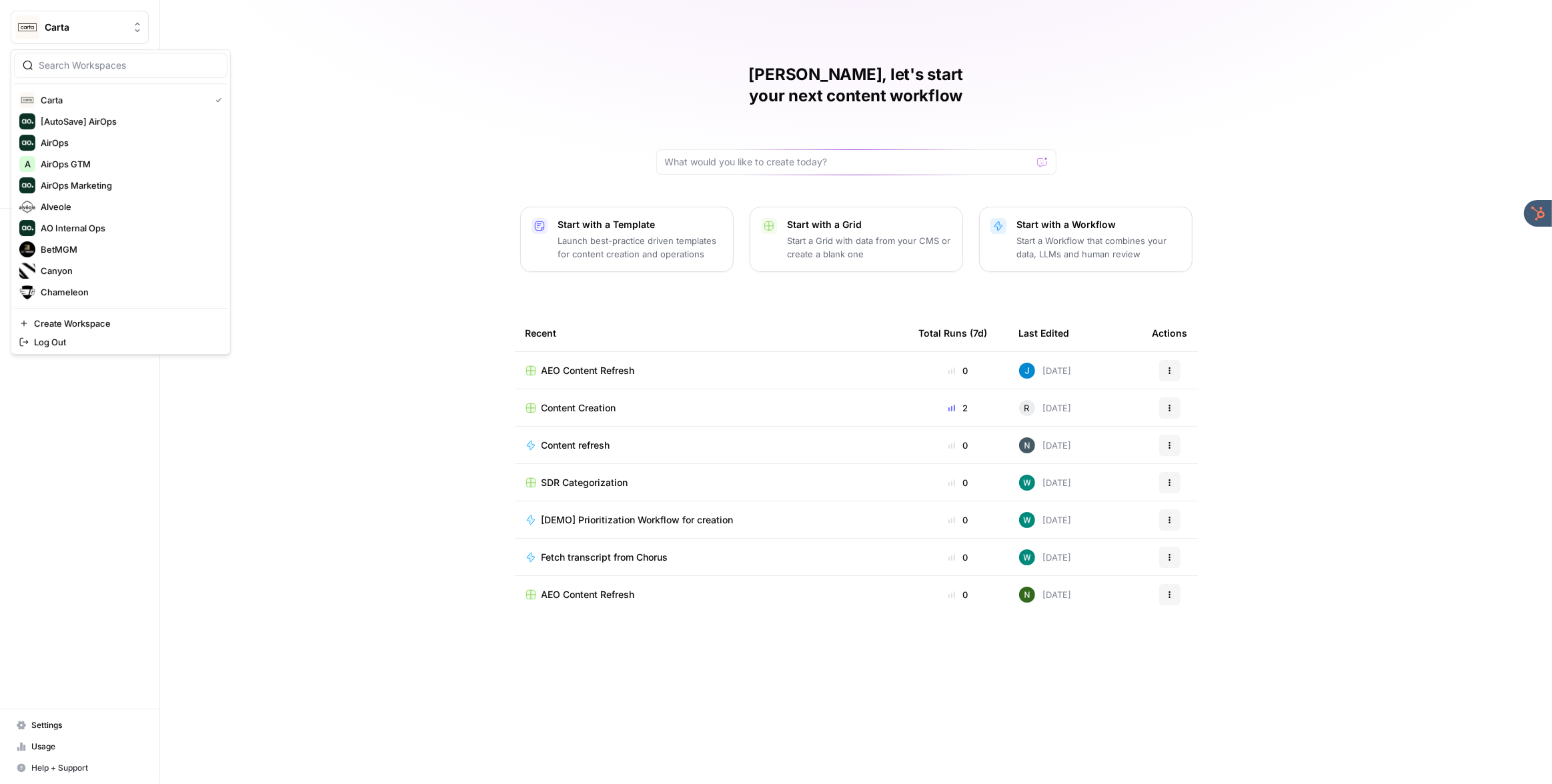
click at [96, 28] on span "Carta" at bounding box center [84, 27] width 81 height 13
click at [80, 114] on span "AirOps GTM" at bounding box center [129, 121] width 176 height 13
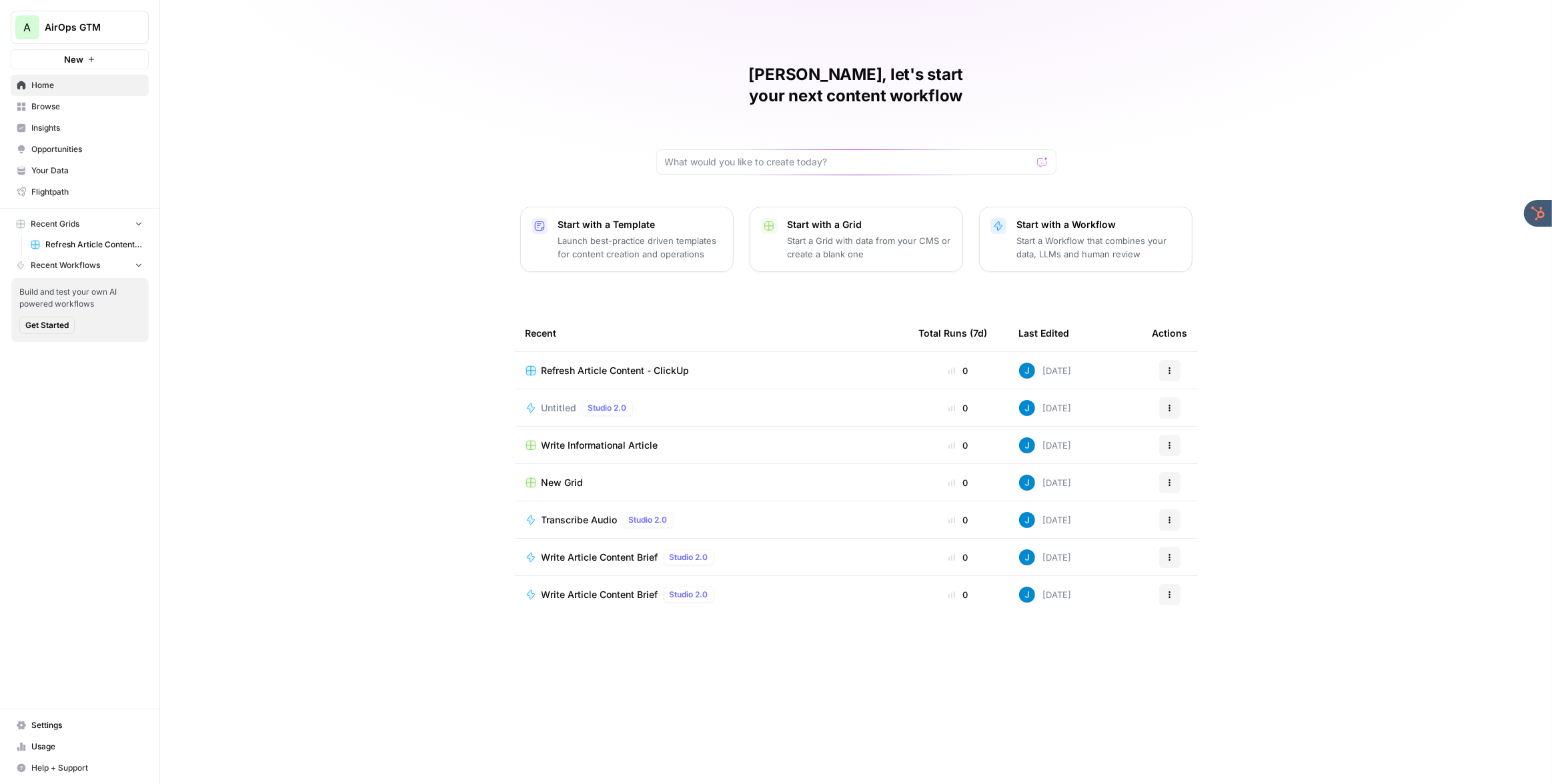
click at [79, 166] on span "Your Data" at bounding box center [87, 171] width 111 height 12
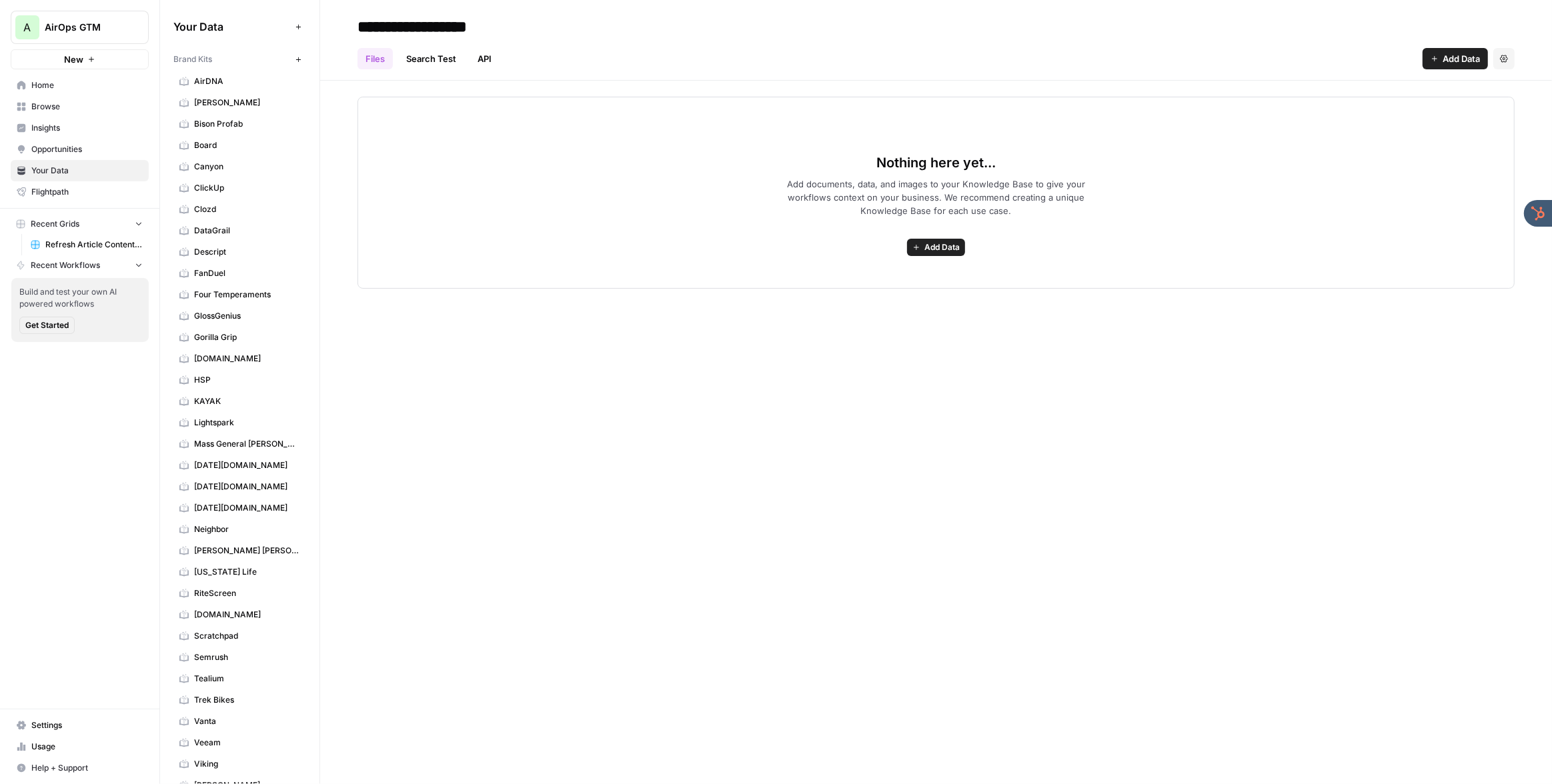
click at [231, 186] on span "ClickUp" at bounding box center [247, 187] width 106 height 12
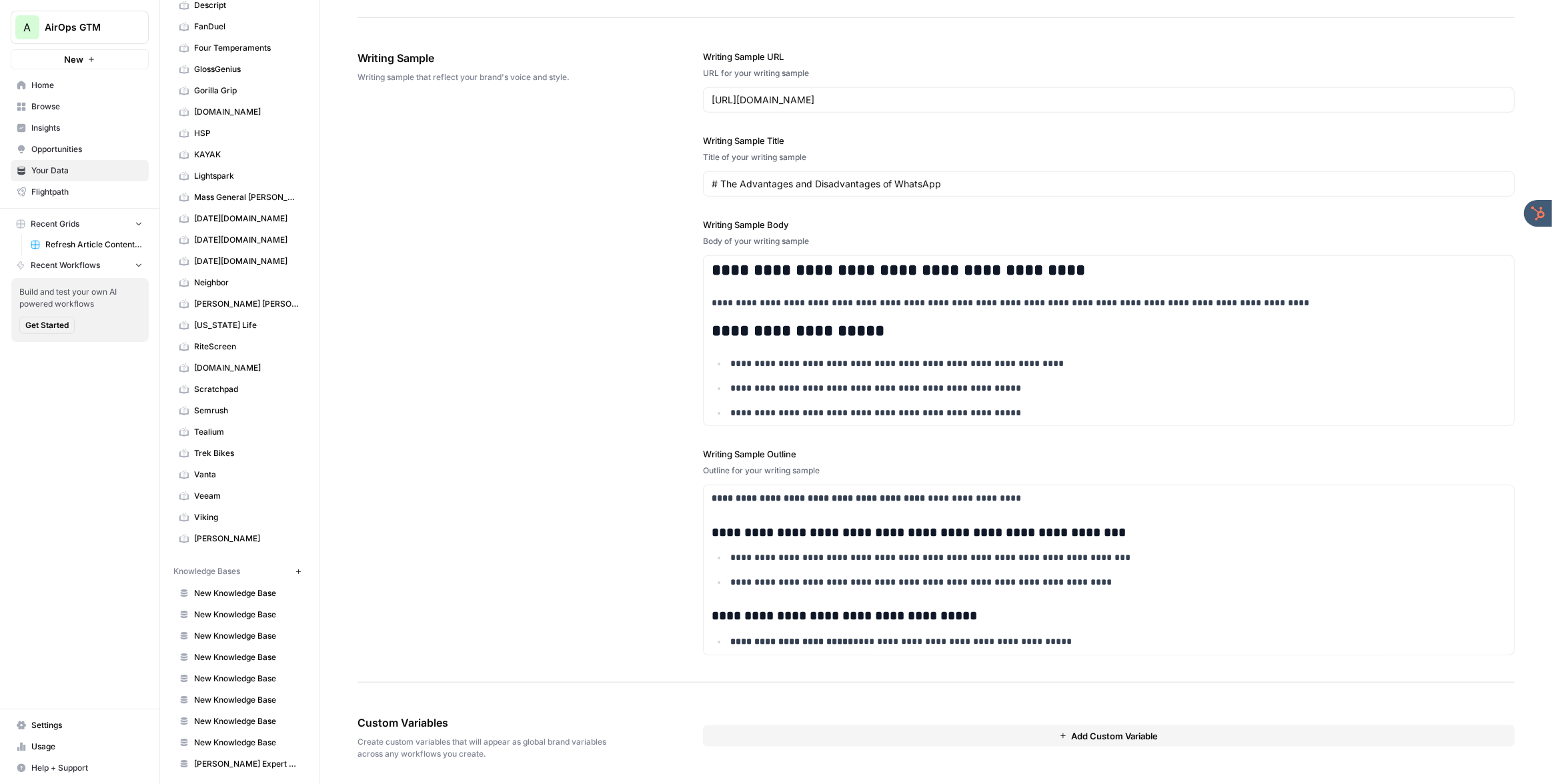
scroll to position [248, 0]
click at [68, 82] on span "Home" at bounding box center [87, 85] width 111 height 12
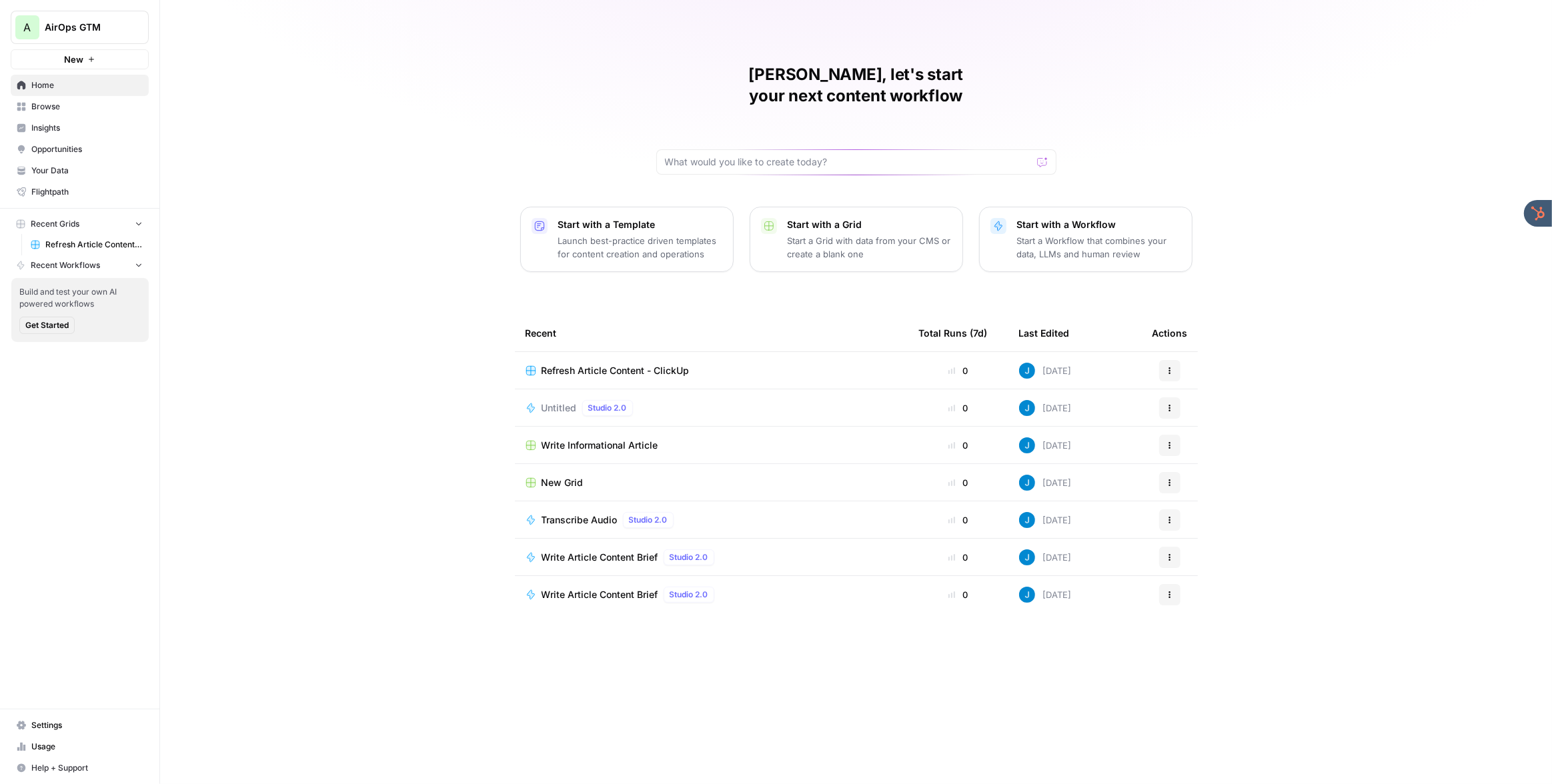
click at [650, 364] on span "Refresh Article Content - ClickUp" at bounding box center [616, 370] width 149 height 13
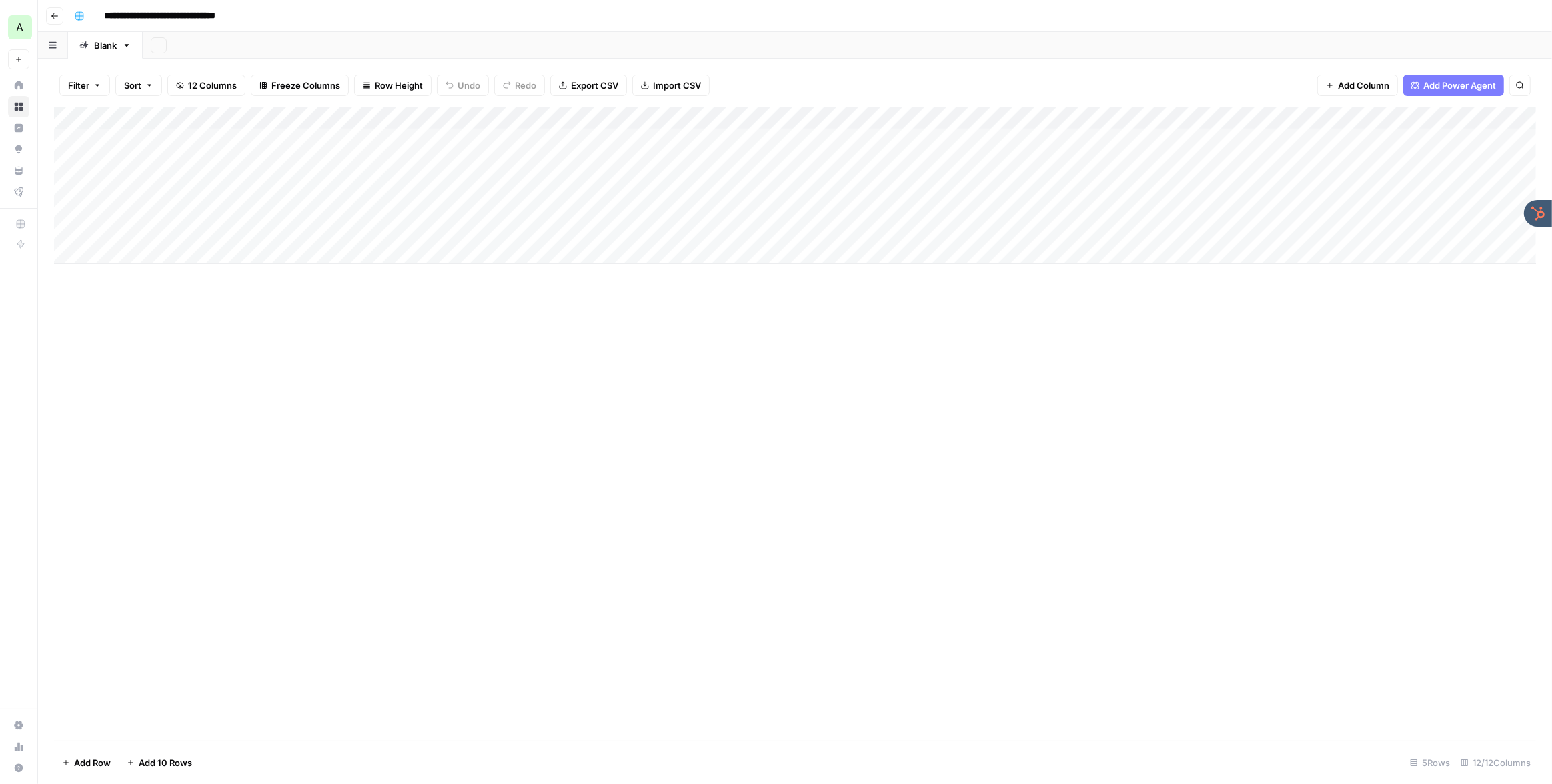
click at [858, 117] on div "Add Column" at bounding box center [795, 186] width 1482 height 158
click at [752, 245] on span "Edit Workflow" at bounding box center [771, 249] width 117 height 13
click at [803, 6] on div "**********" at bounding box center [804, 16] width 1470 height 21
click at [933, 136] on div "Add Column" at bounding box center [795, 186] width 1482 height 158
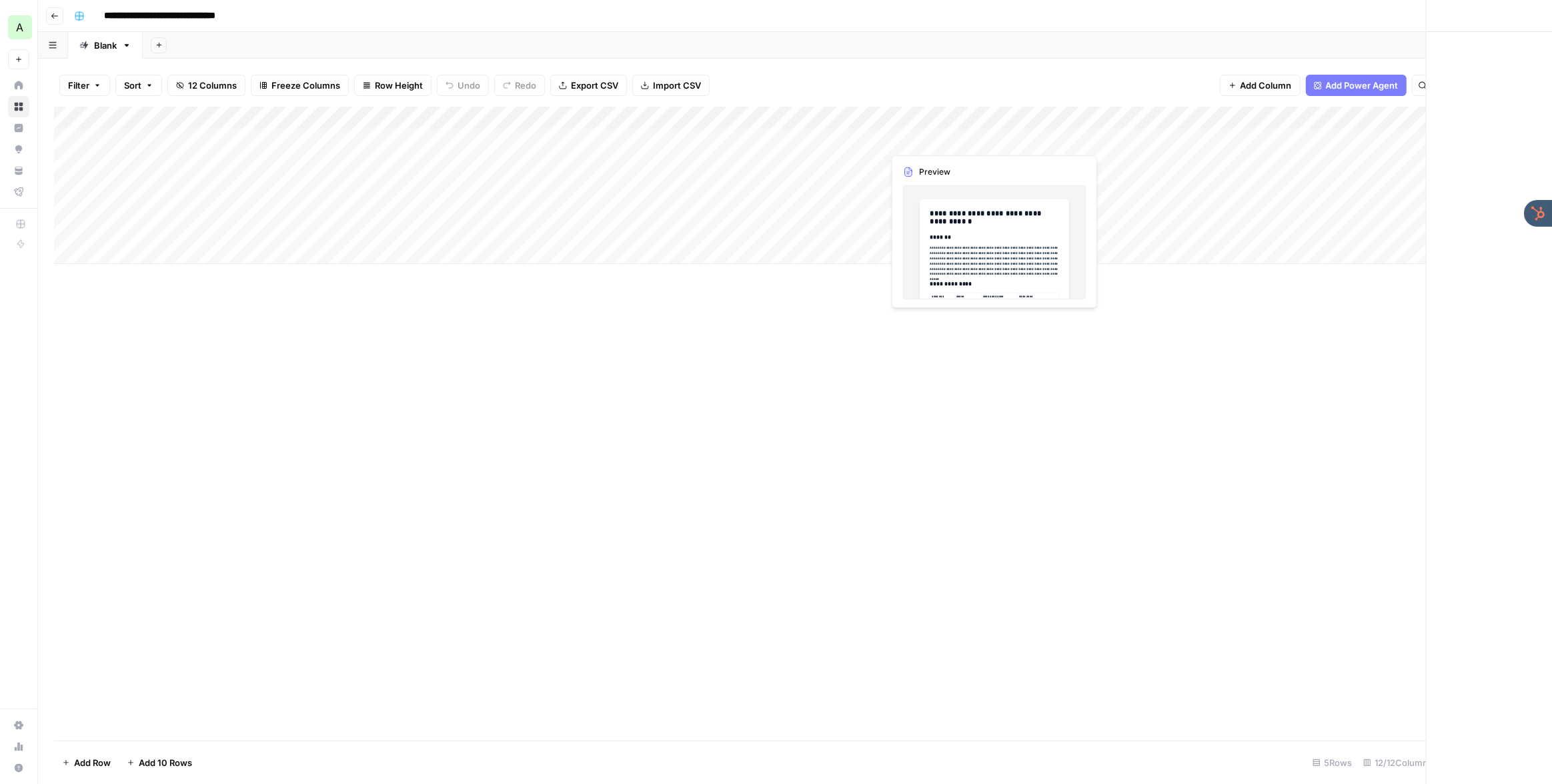
click at [933, 136] on div at bounding box center [945, 139] width 123 height 25
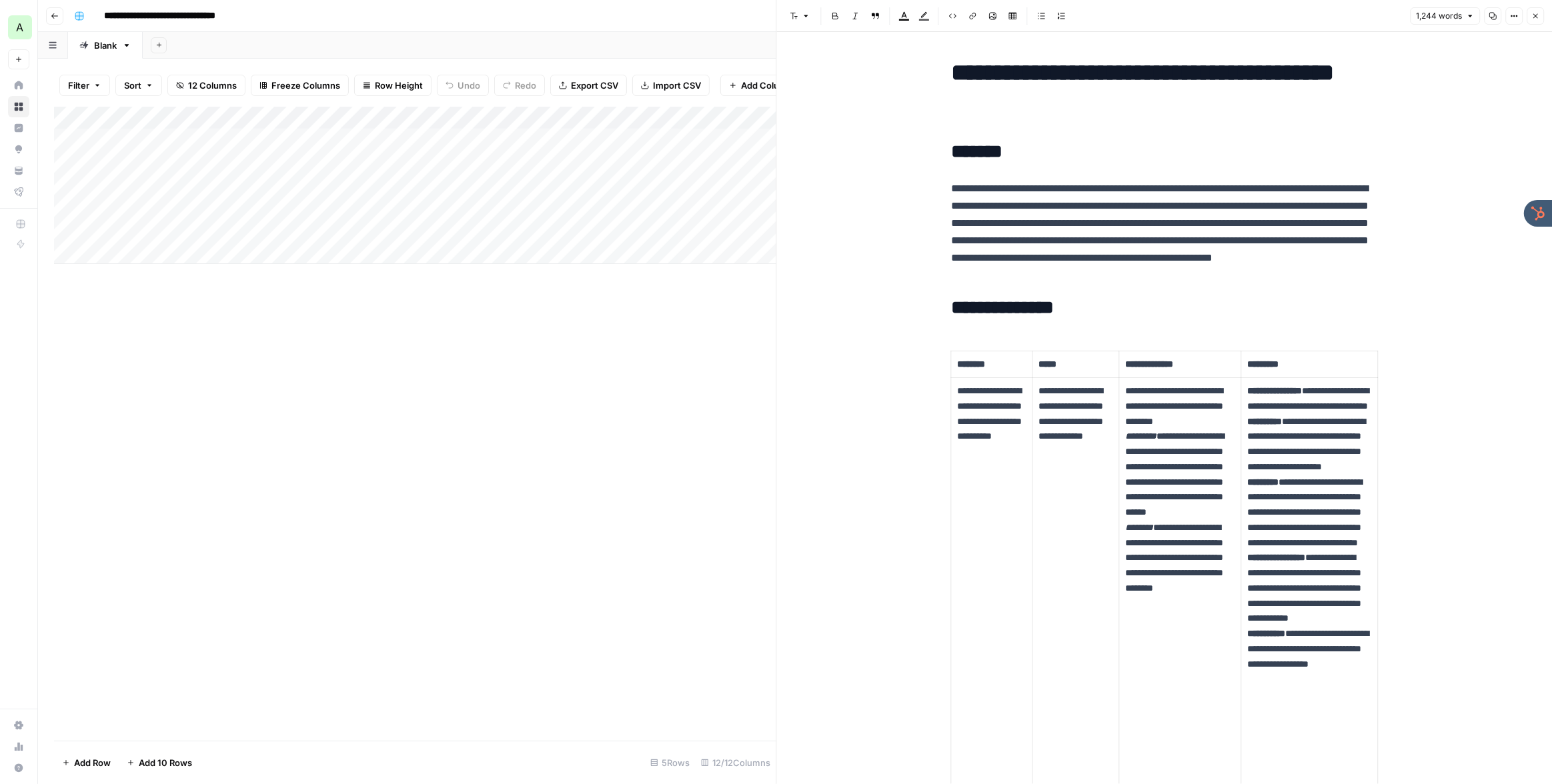
drag, startPoint x: 1535, startPoint y: 13, endPoint x: 1419, endPoint y: 65, distance: 127.1
click at [1535, 14] on icon "button" at bounding box center [1535, 16] width 8 height 8
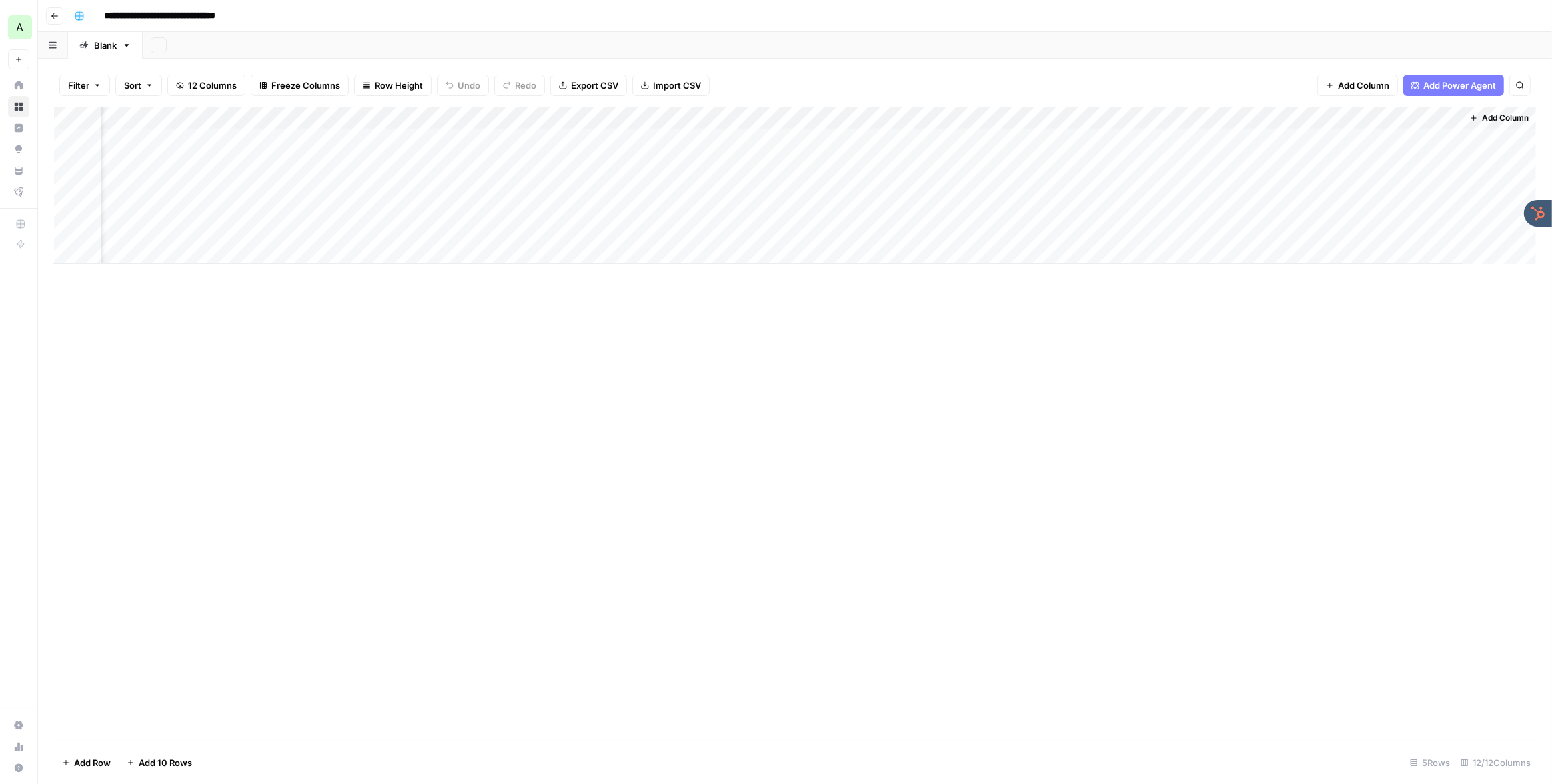
scroll to position [0, 524]
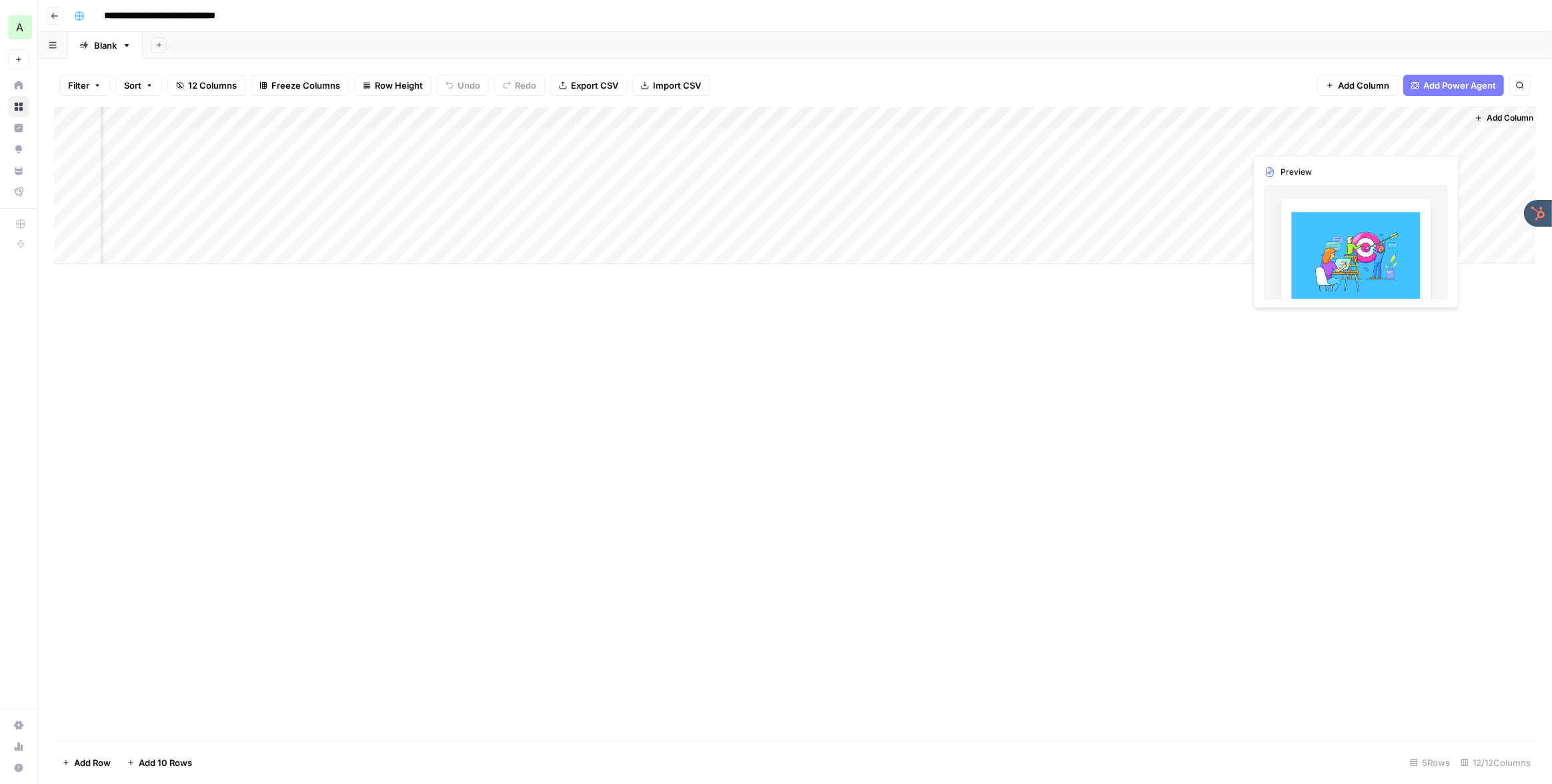
click at [1381, 140] on div "Add Column" at bounding box center [795, 186] width 1482 height 158
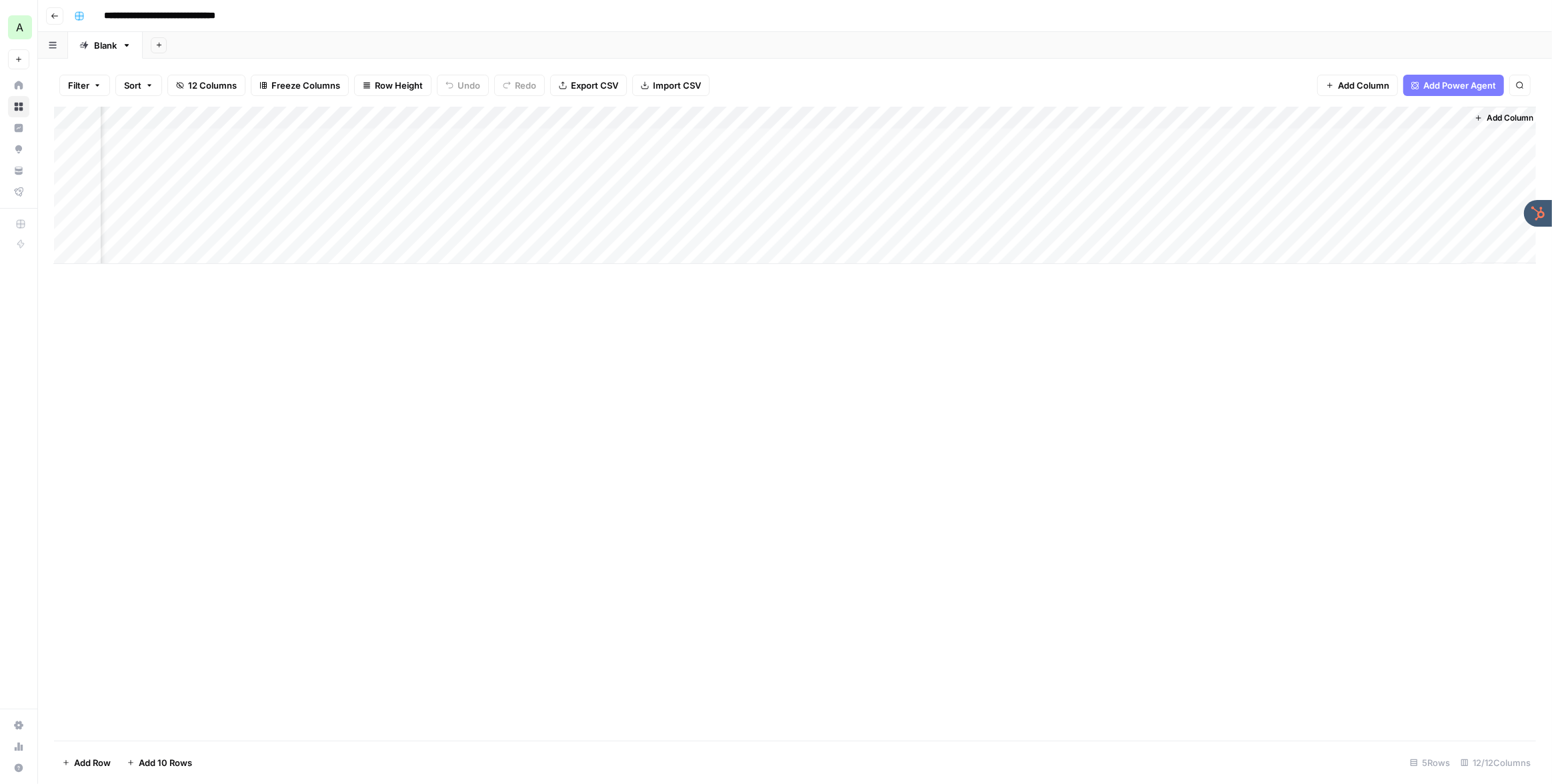
click at [1363, 144] on div "Add Column" at bounding box center [795, 186] width 1482 height 158
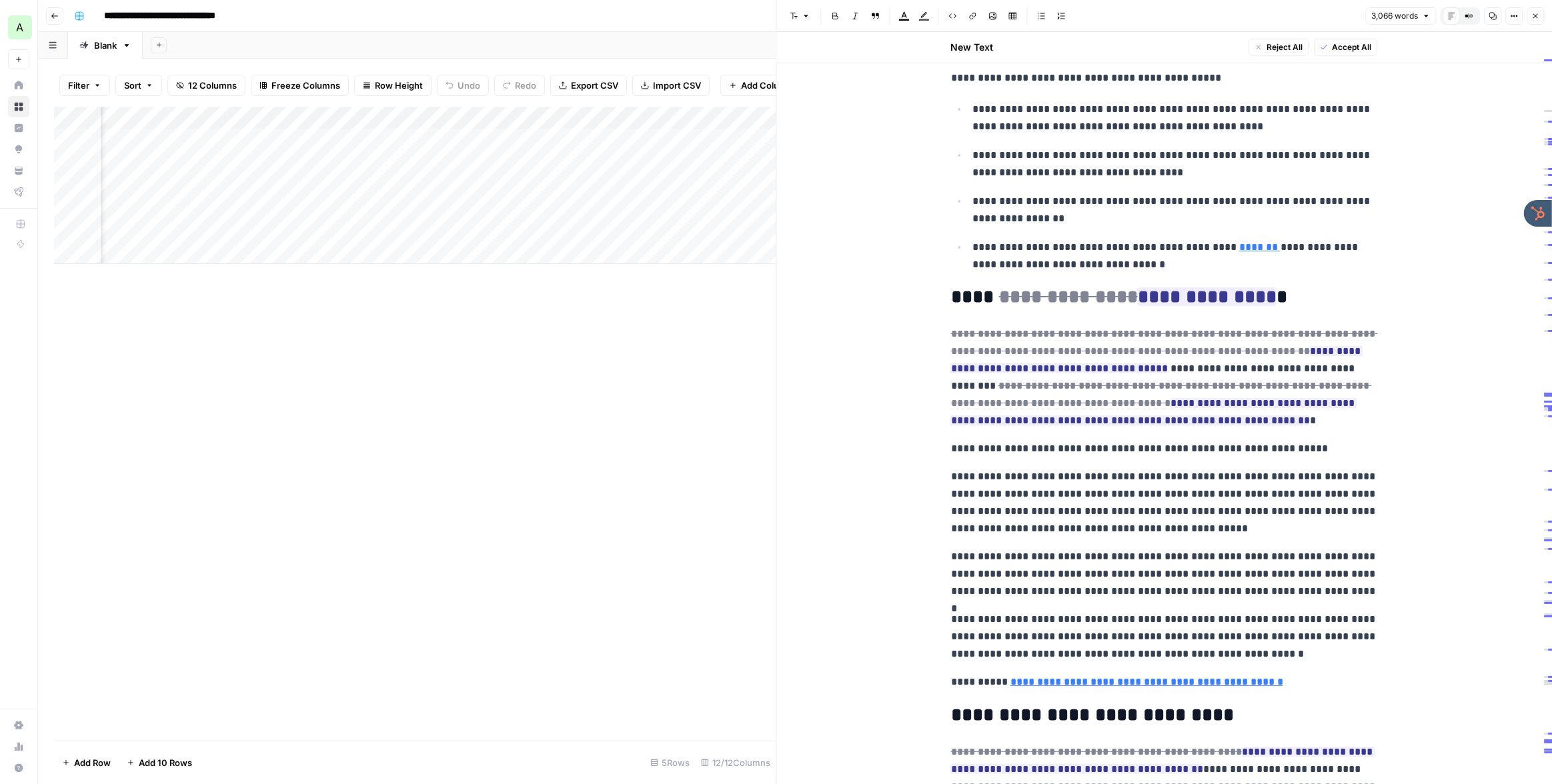
scroll to position [1558, 0]
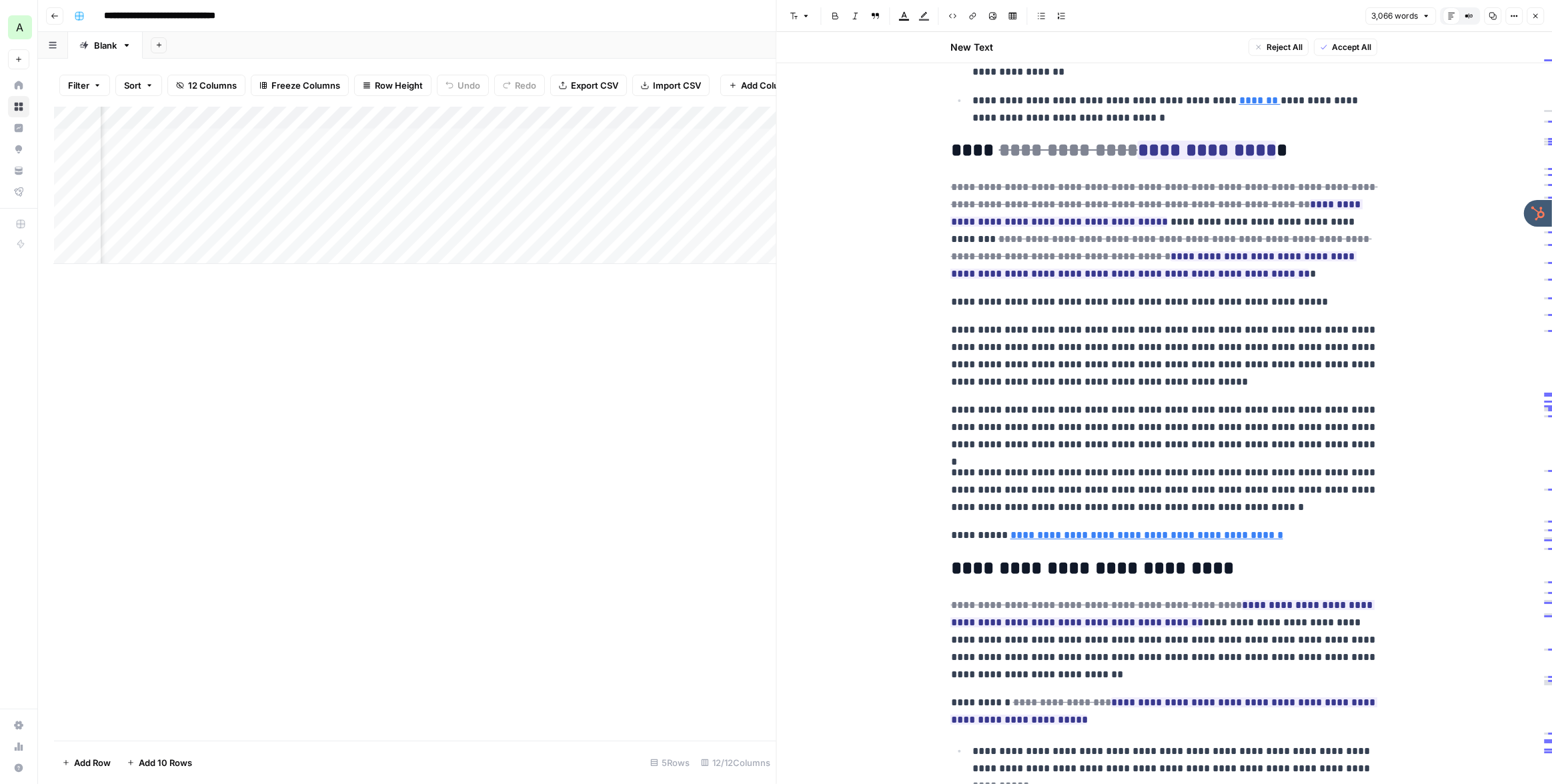
click at [620, 402] on div "Add Column" at bounding box center [415, 423] width 722 height 634
click at [1535, 20] on button "Close" at bounding box center [1535, 16] width 18 height 18
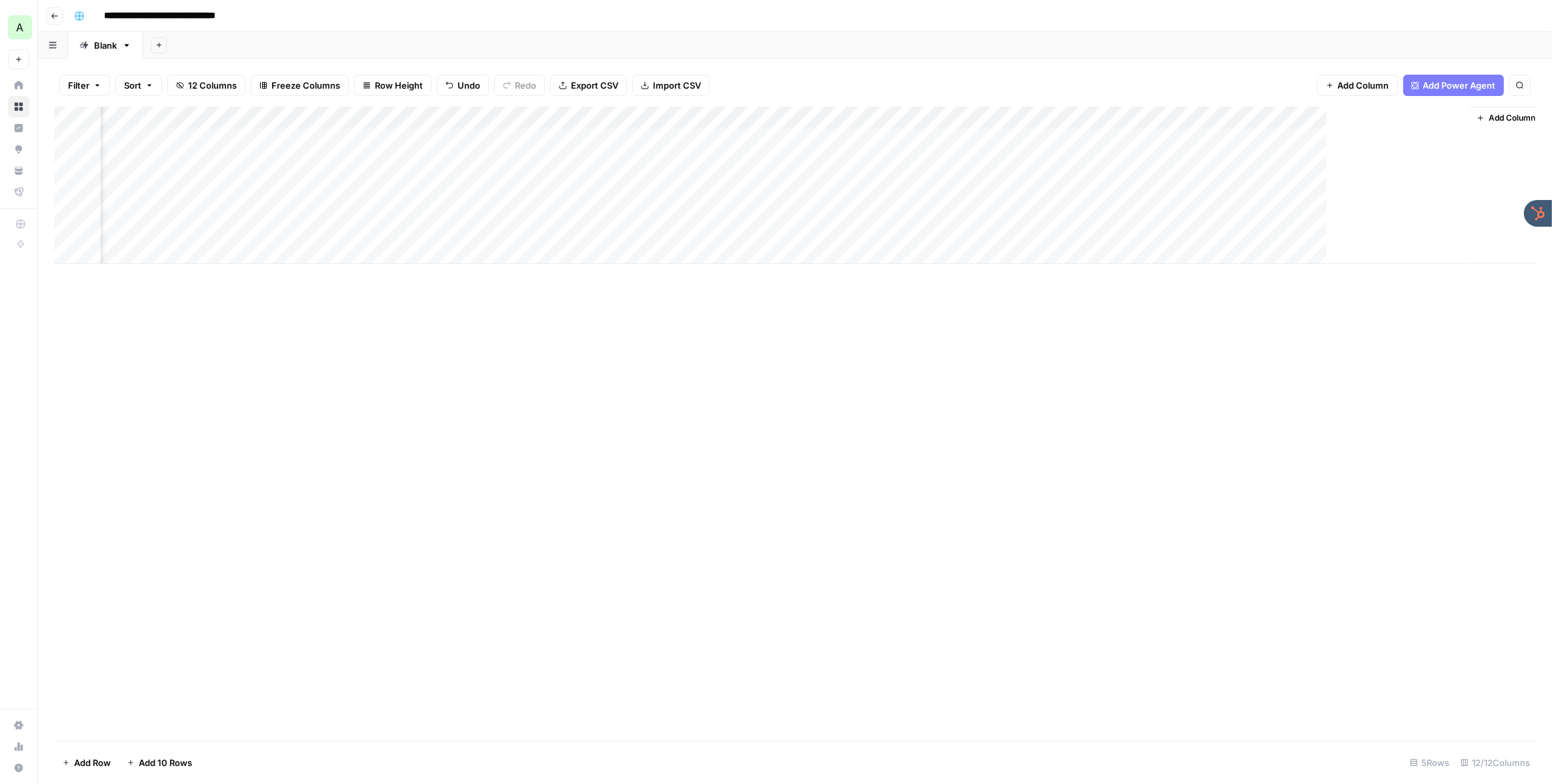
scroll to position [0, 513]
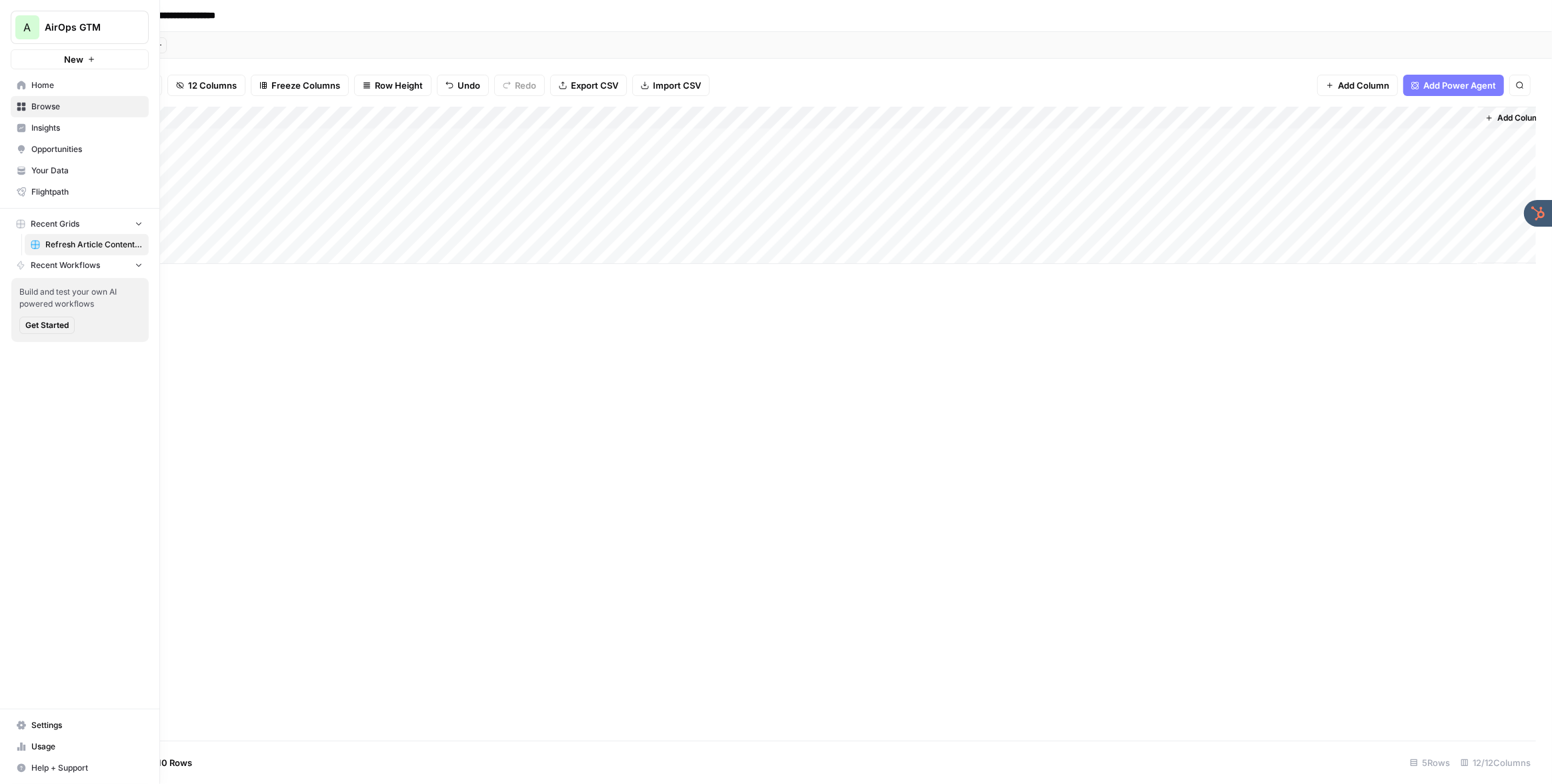
click at [37, 172] on span "Your Data" at bounding box center [87, 171] width 111 height 12
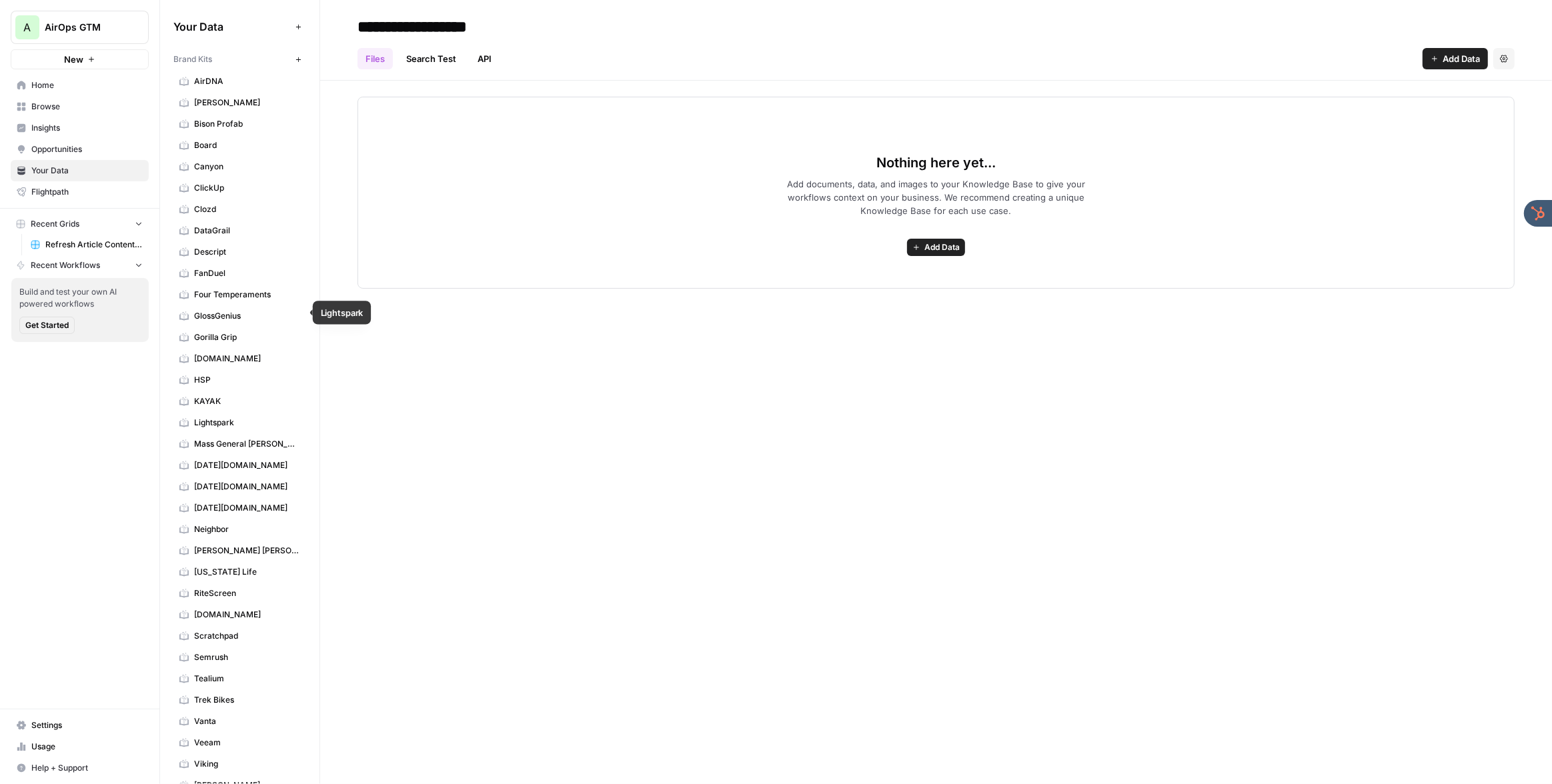
scroll to position [248, 0]
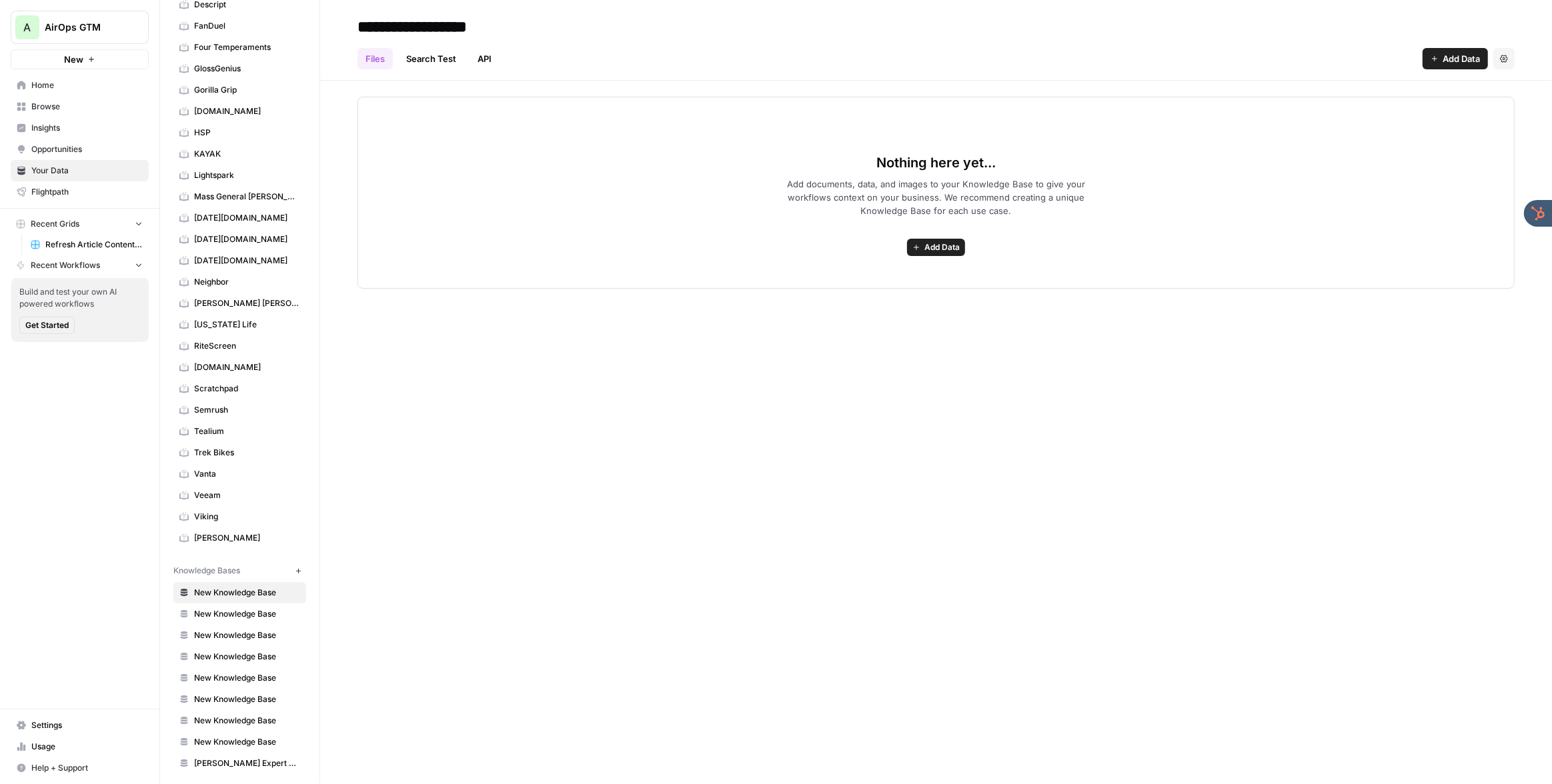
click at [1461, 63] on span "Add Data" at bounding box center [1462, 58] width 37 height 13
click at [484, 57] on link "API" at bounding box center [485, 58] width 30 height 21
